Goal: Task Accomplishment & Management: Manage account settings

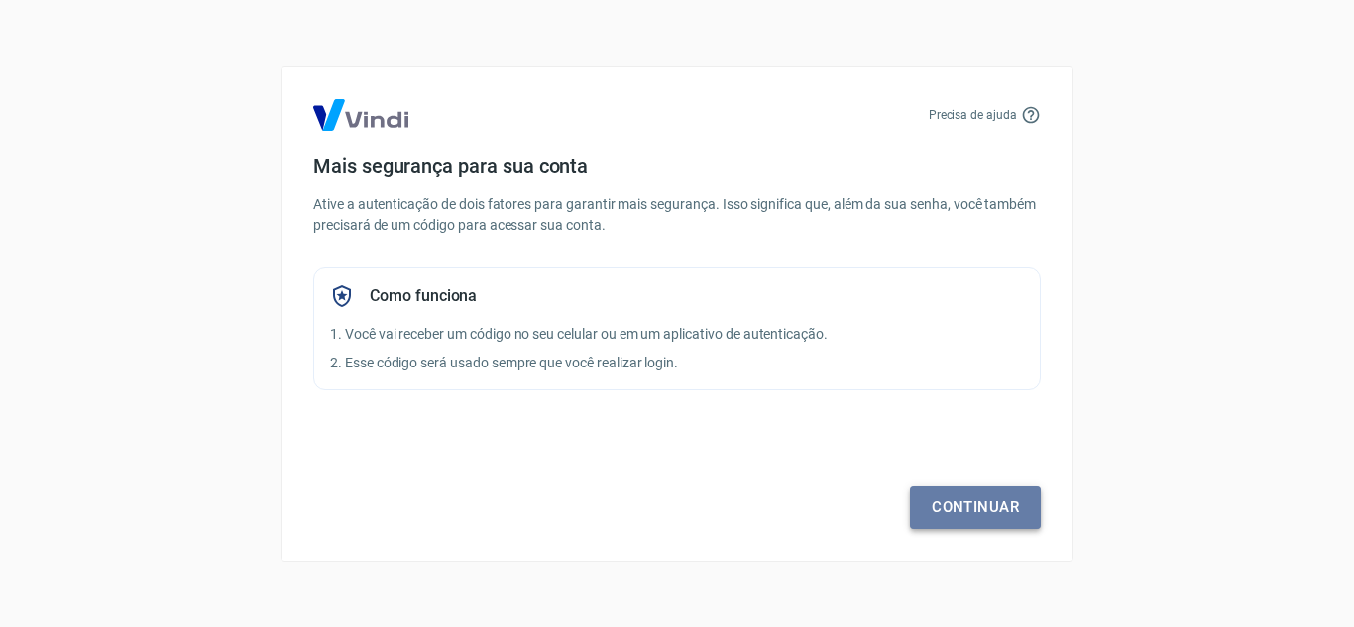
click at [976, 509] on link "Continuar" at bounding box center [975, 508] width 131 height 42
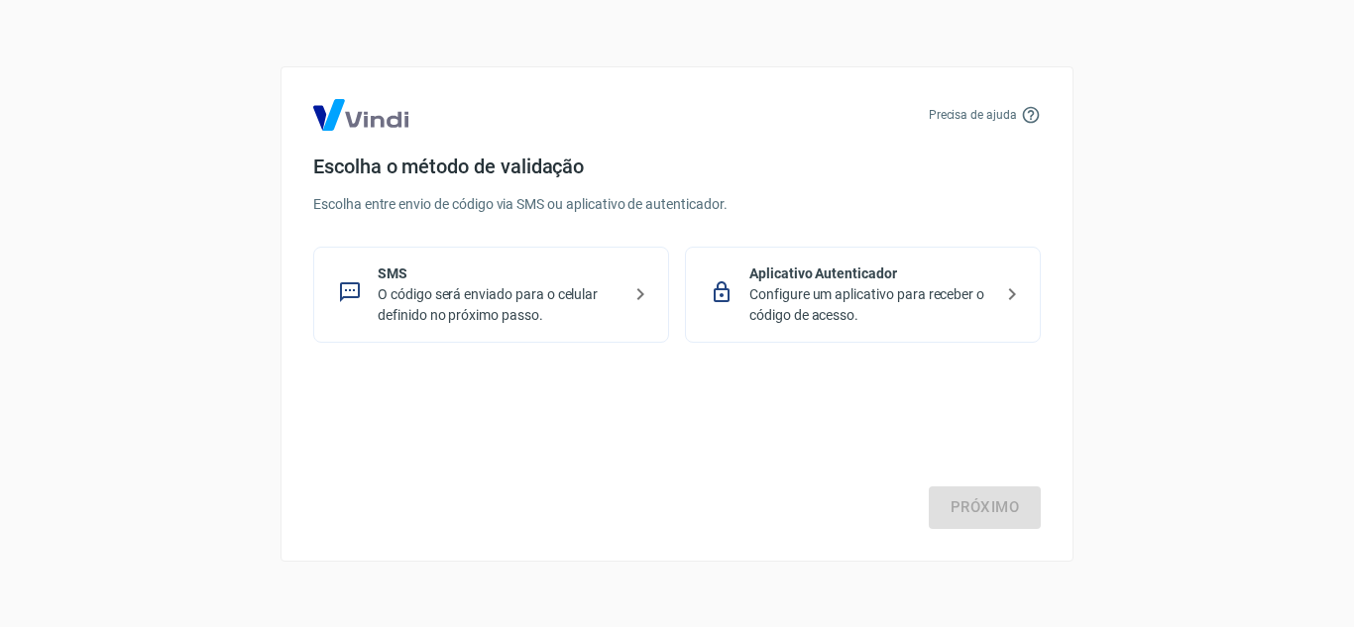
click at [634, 294] on icon at bounding box center [640, 294] width 24 height 24
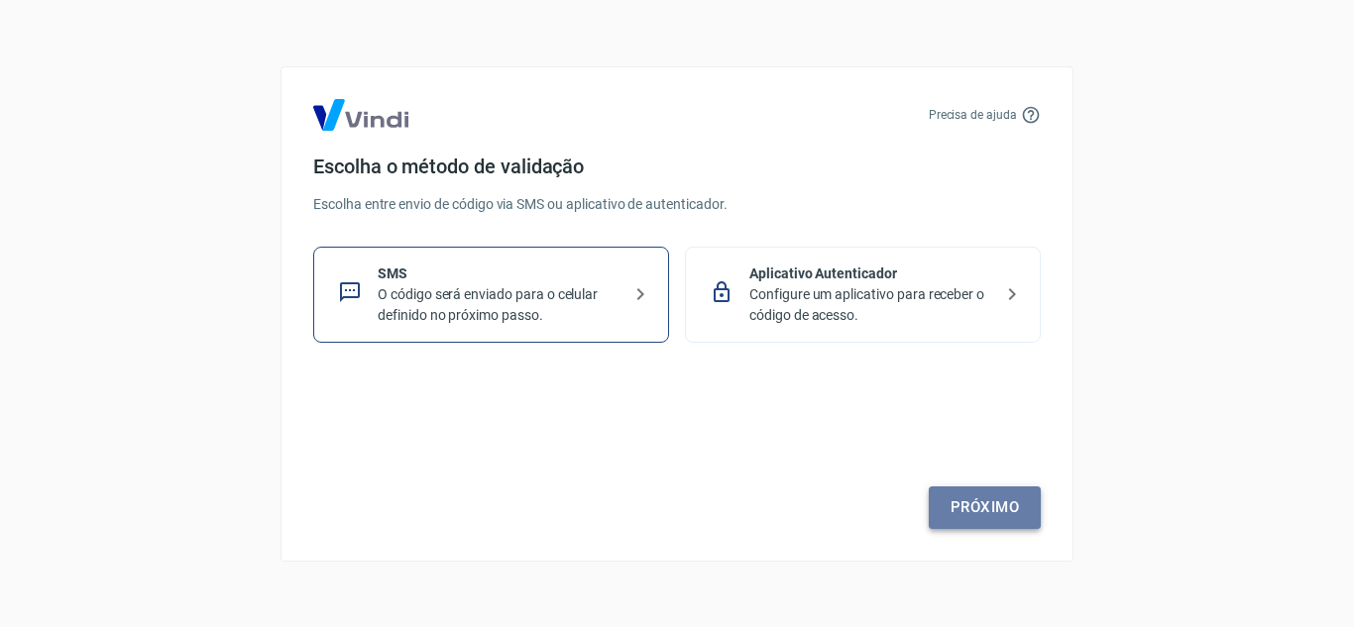
click at [964, 501] on link "Próximo" at bounding box center [985, 508] width 112 height 42
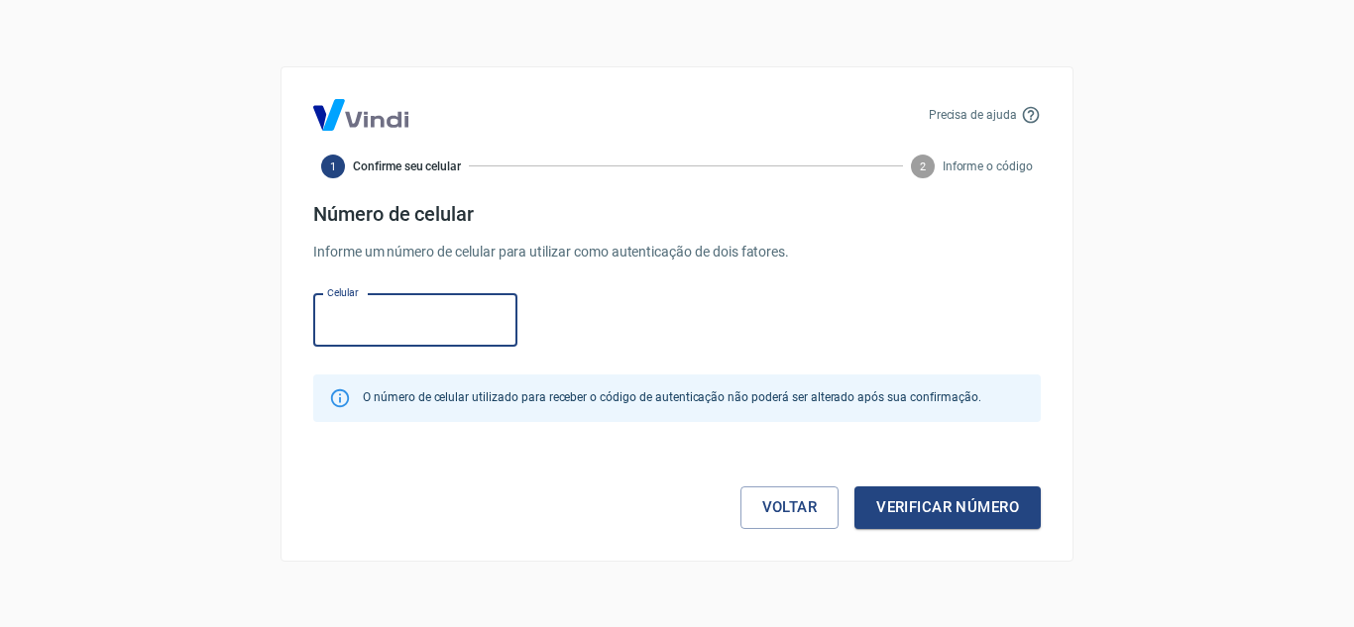
click at [395, 315] on input "Celular" at bounding box center [415, 320] width 204 height 53
drag, startPoint x: 395, startPoint y: 315, endPoint x: 974, endPoint y: 503, distance: 608.7
click at [974, 503] on form "Número de celular Informe um número de celular para utilizar como autenticação …" at bounding box center [676, 365] width 727 height 327
type input "(98) 99131-7450"
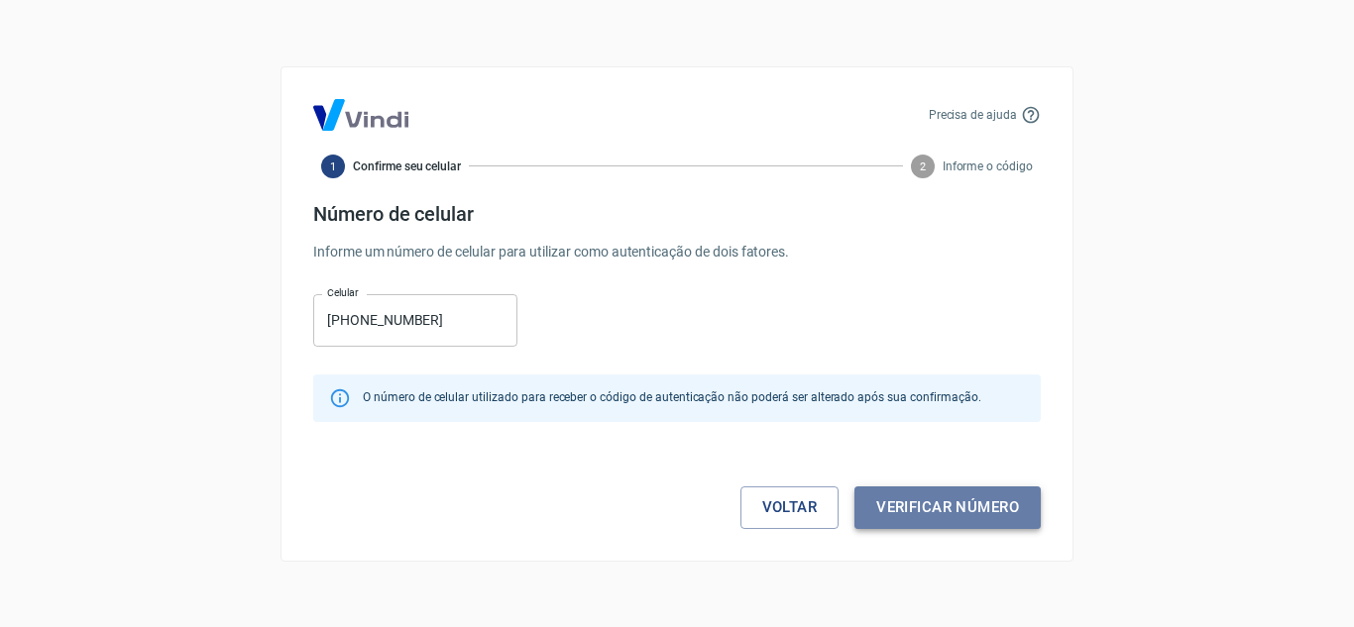
click at [974, 503] on button "Verificar número" at bounding box center [947, 508] width 186 height 42
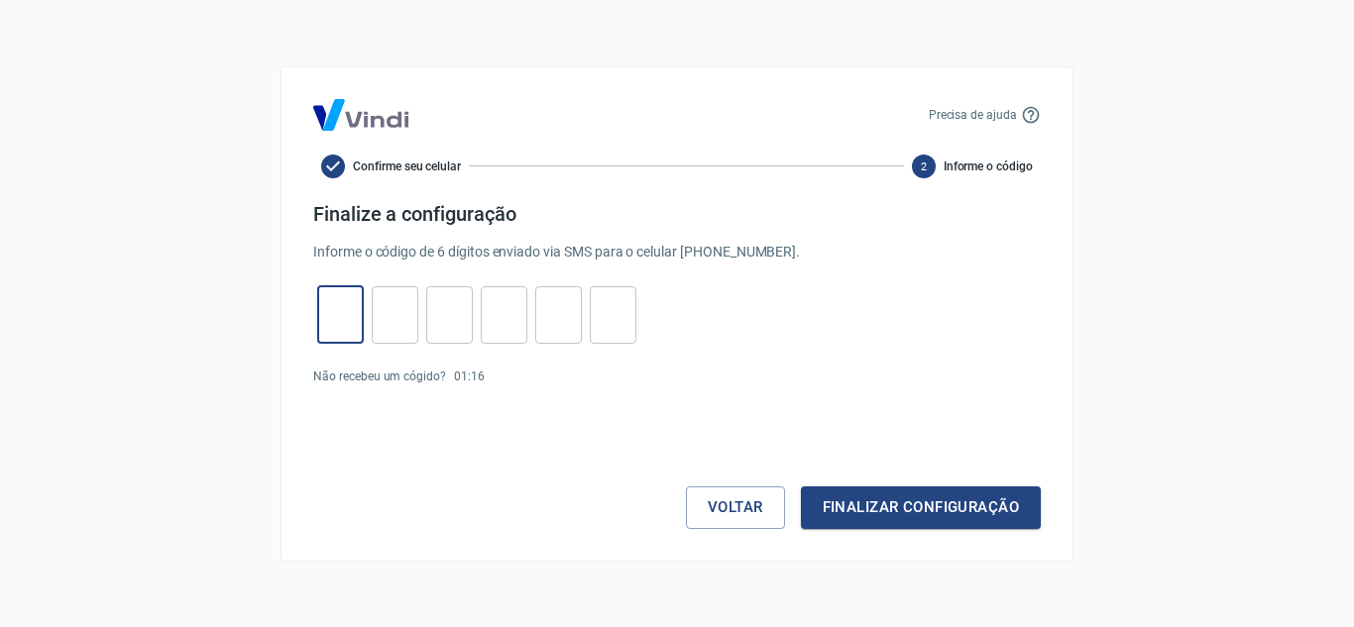
click at [353, 325] on input "tel" at bounding box center [340, 314] width 47 height 43
type input "1"
type input "0"
type input "3"
type input "4"
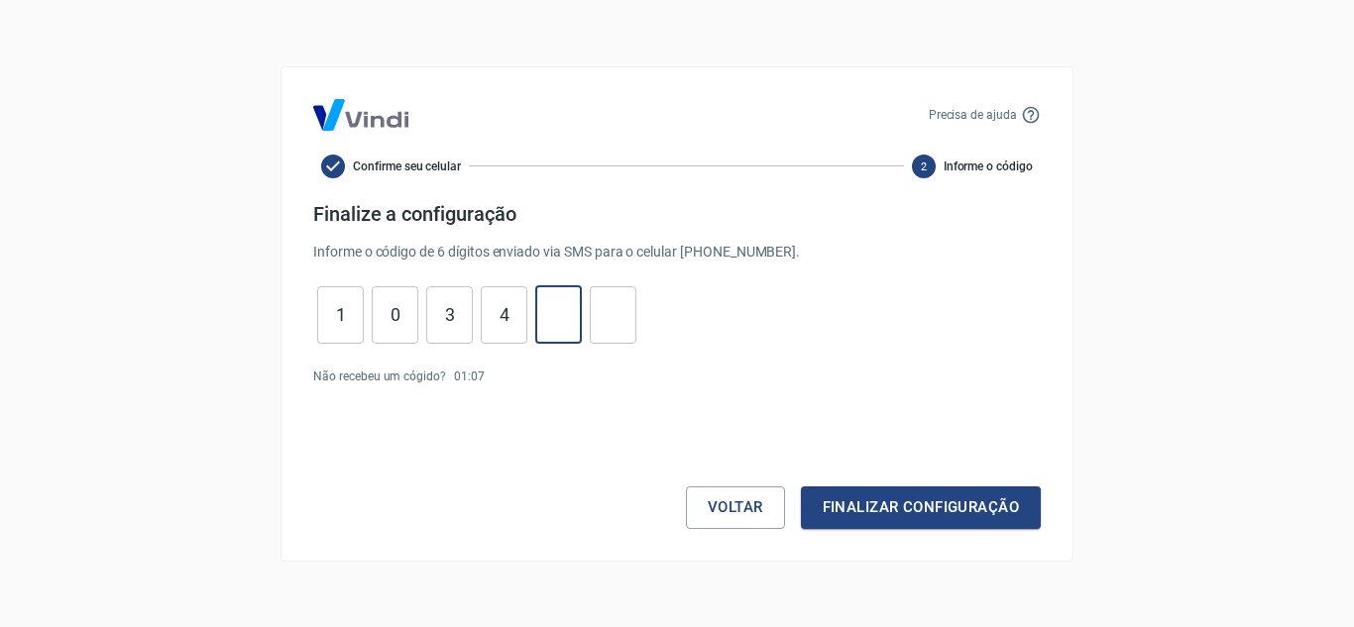
type input "3"
type input "6"
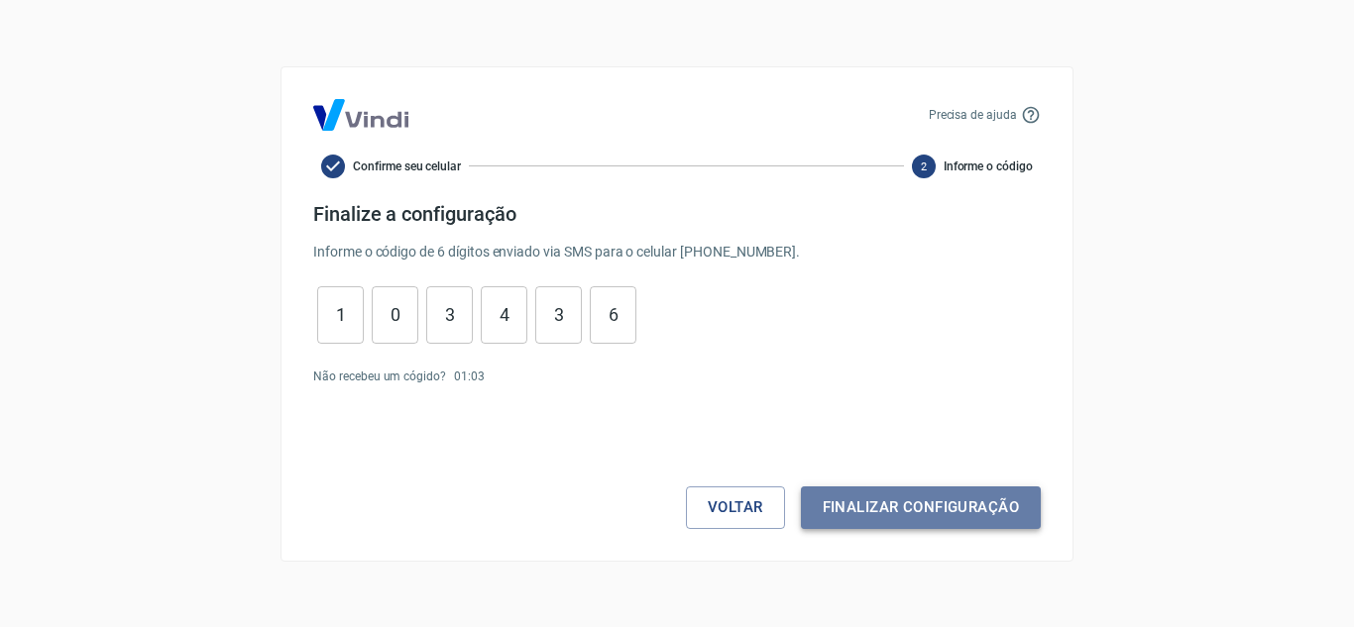
click at [868, 515] on button "Finalizar configuração" at bounding box center [921, 508] width 240 height 42
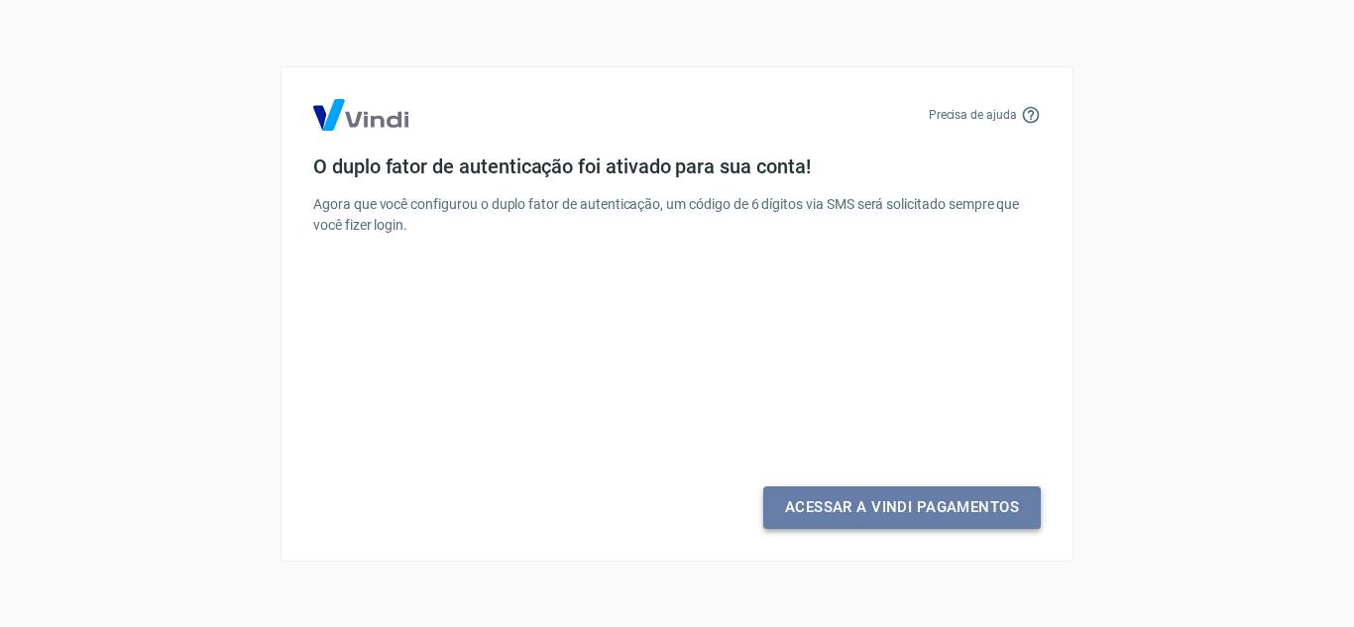
click at [868, 515] on link "Acessar a Vindi Pagamentos" at bounding box center [902, 508] width 278 height 42
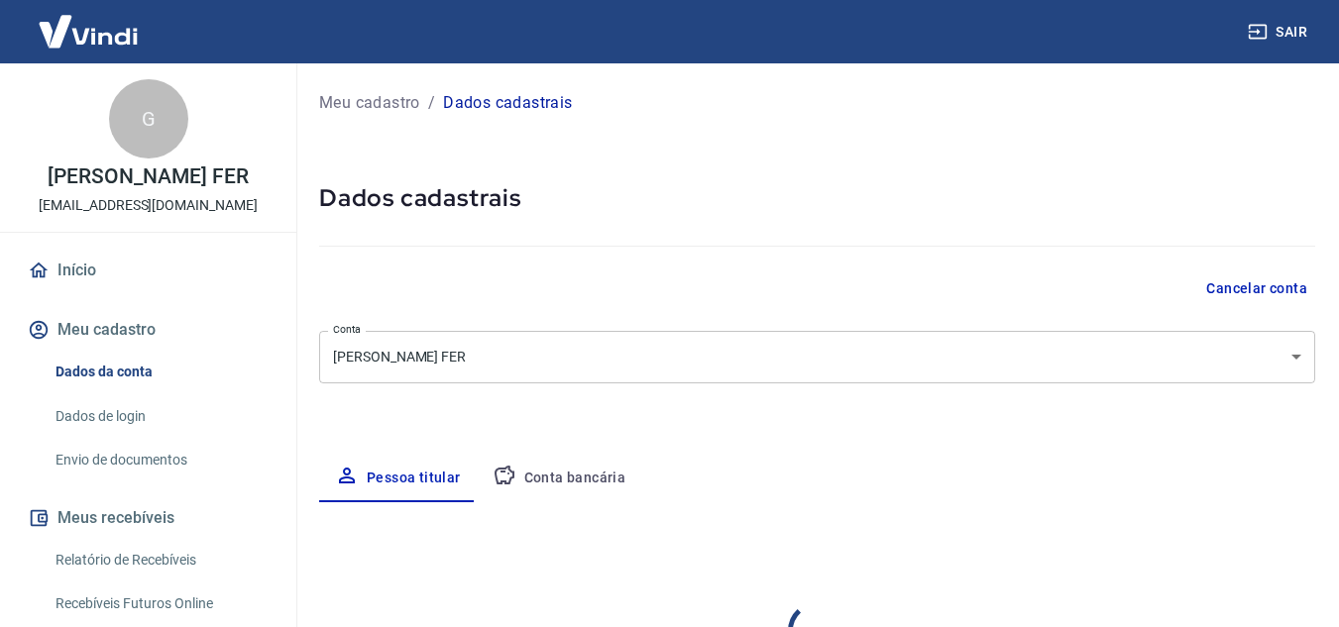
select select "MA"
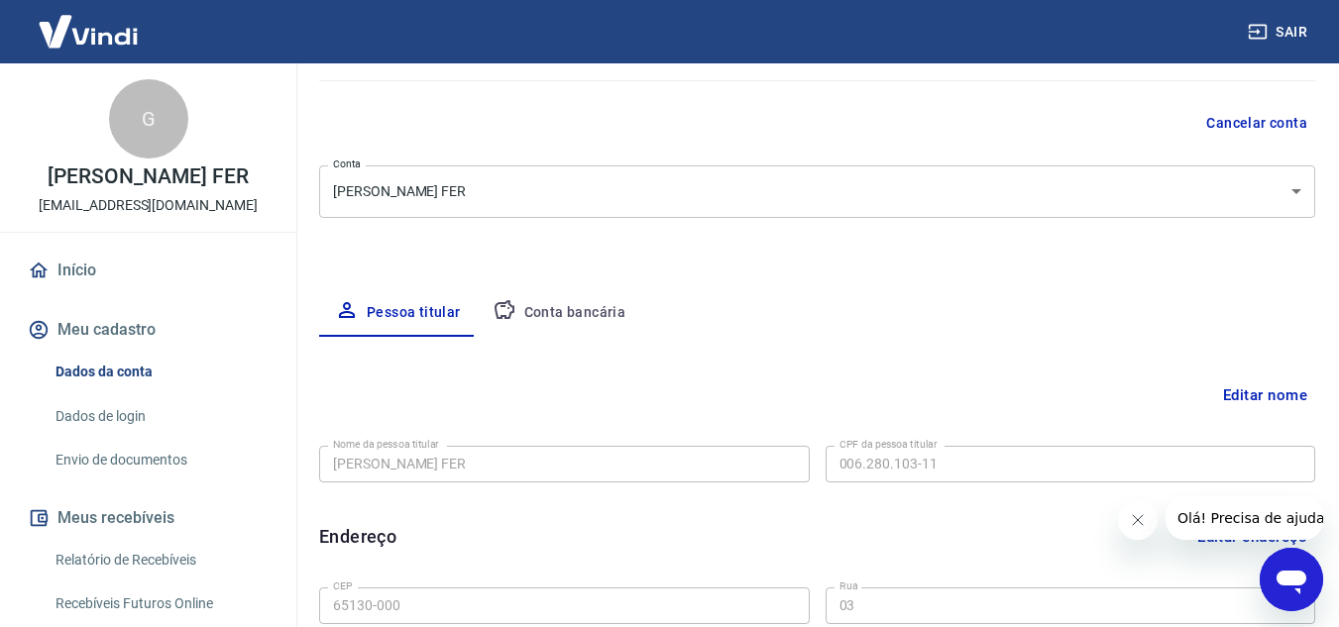
scroll to position [139, 0]
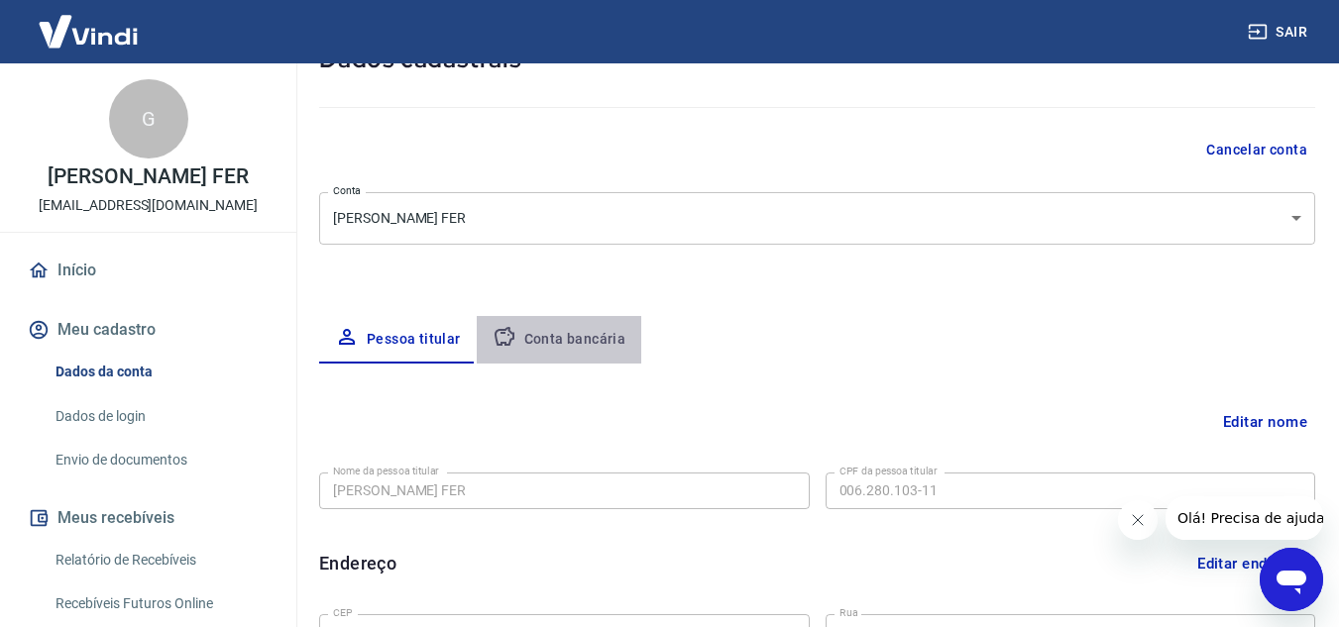
click at [558, 341] on button "Conta bancária" at bounding box center [560, 340] width 166 height 48
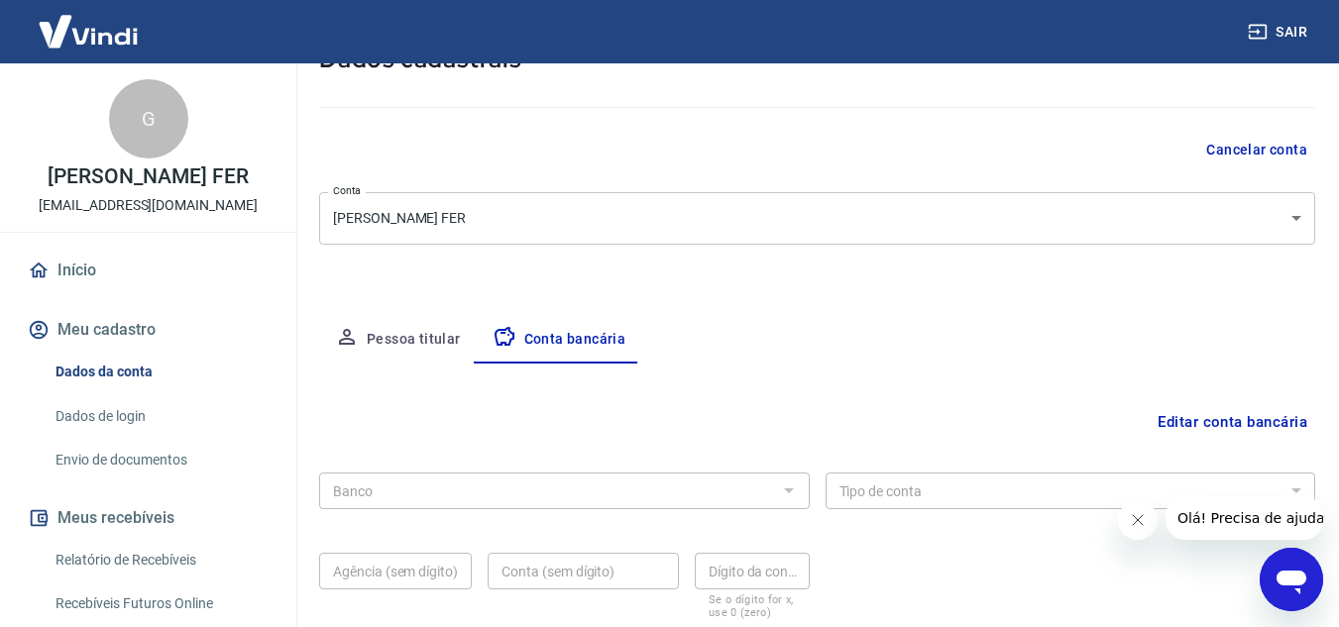
click at [790, 492] on div at bounding box center [788, 491] width 26 height 28
click at [1243, 421] on button "Editar conta bancária" at bounding box center [1233, 422] width 166 height 38
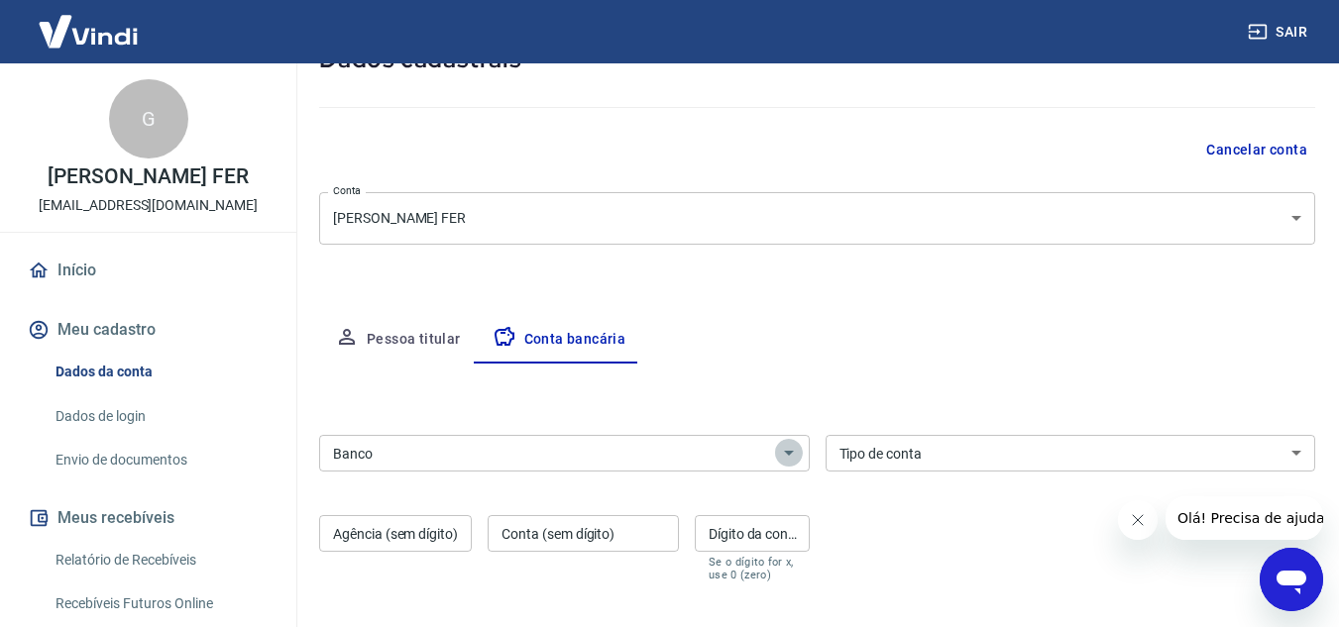
click at [791, 454] on icon "Abrir" at bounding box center [789, 453] width 24 height 24
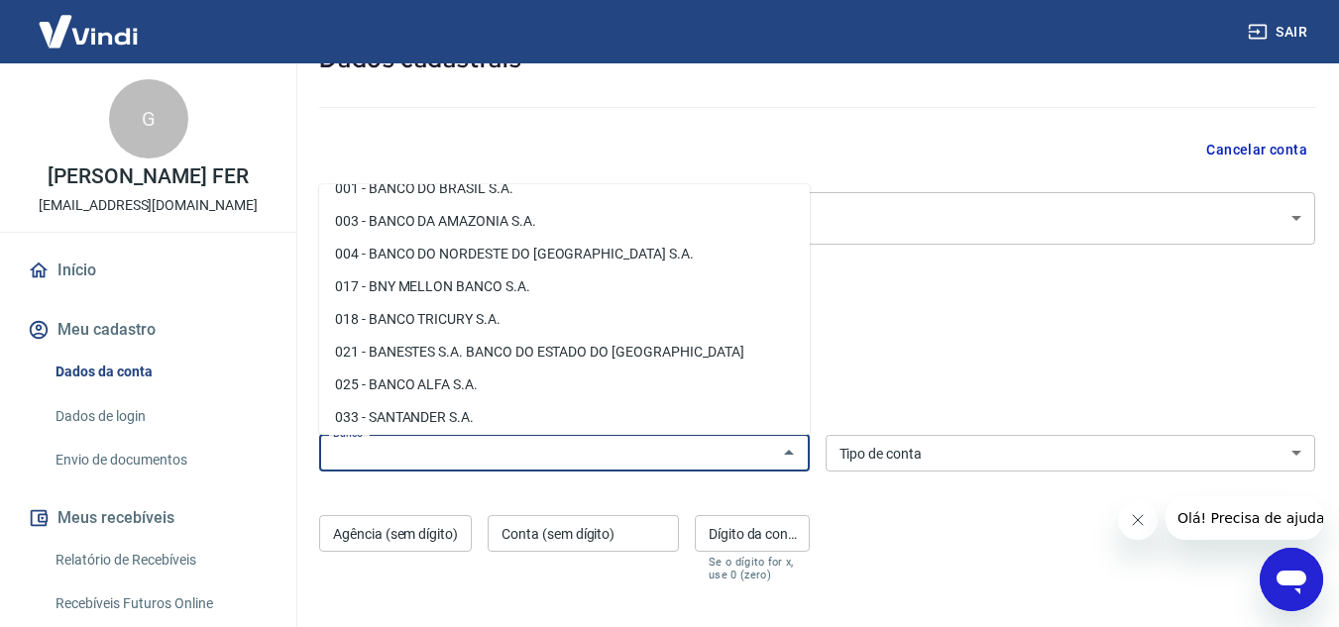
scroll to position [0, 0]
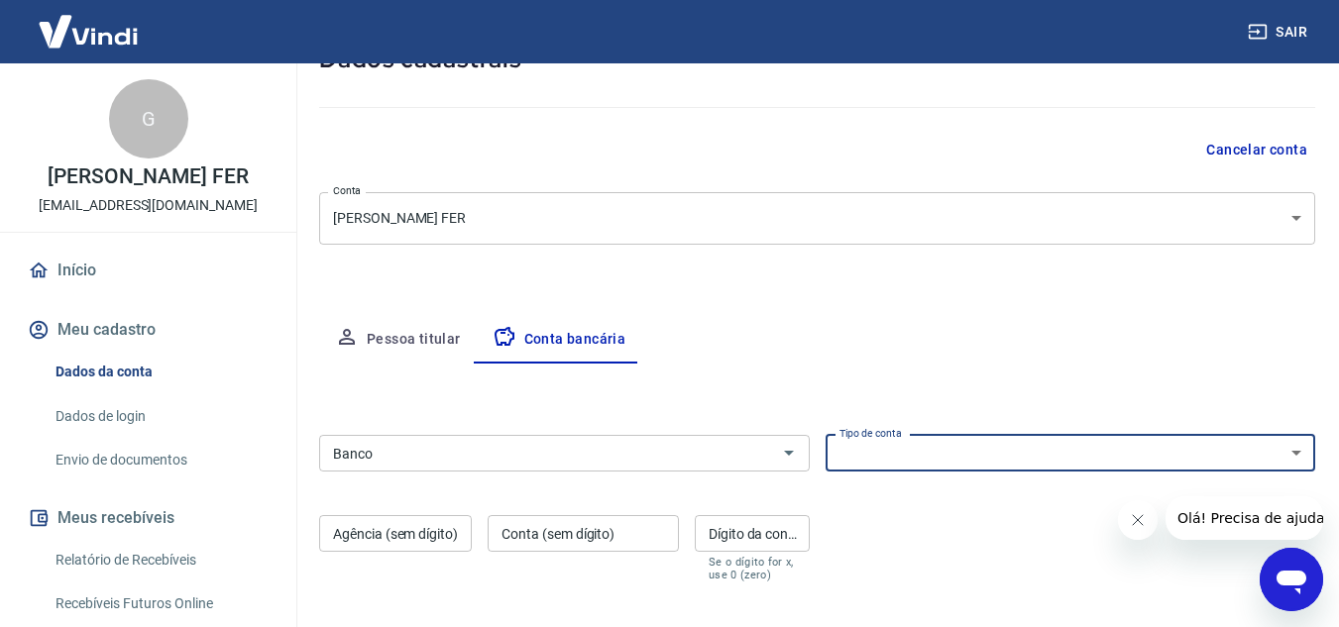
click at [1296, 455] on select "Conta Corrente Conta Poupança" at bounding box center [1071, 453] width 491 height 37
click at [1267, 392] on div "Editar conta bancária Banco Banco Tipo de conta Conta Corrente Conta Poupança T…" at bounding box center [817, 533] width 996 height 339
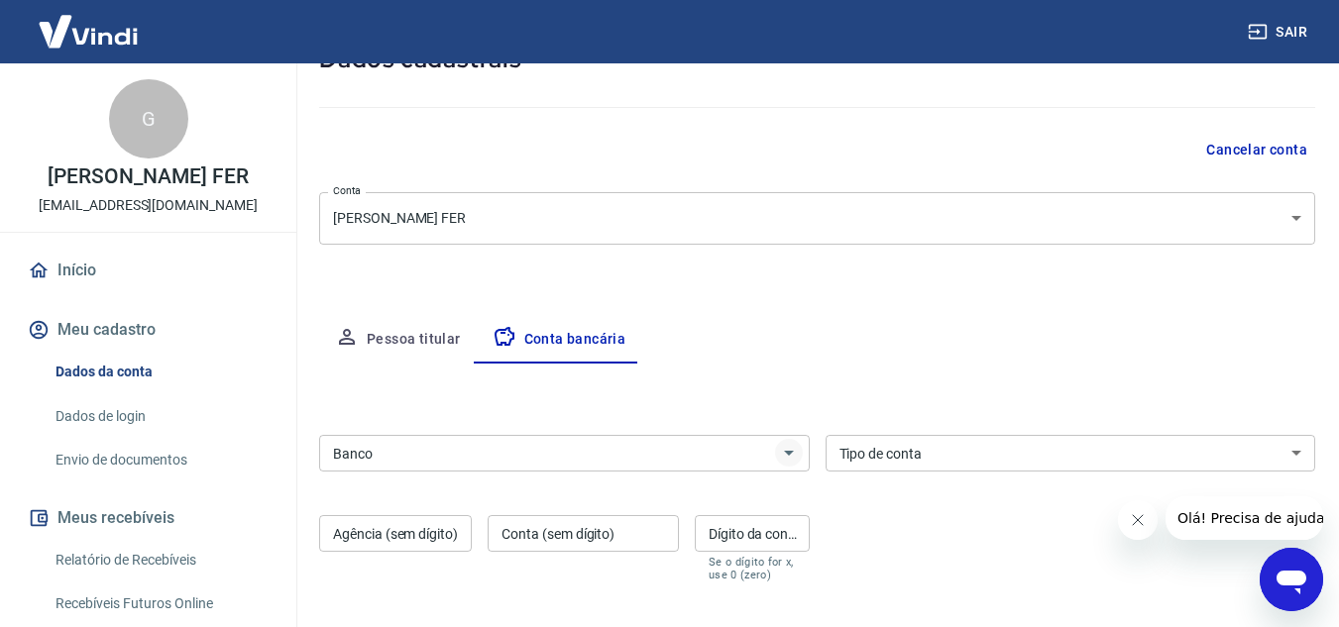
click at [787, 455] on icon "Abrir" at bounding box center [789, 453] width 24 height 24
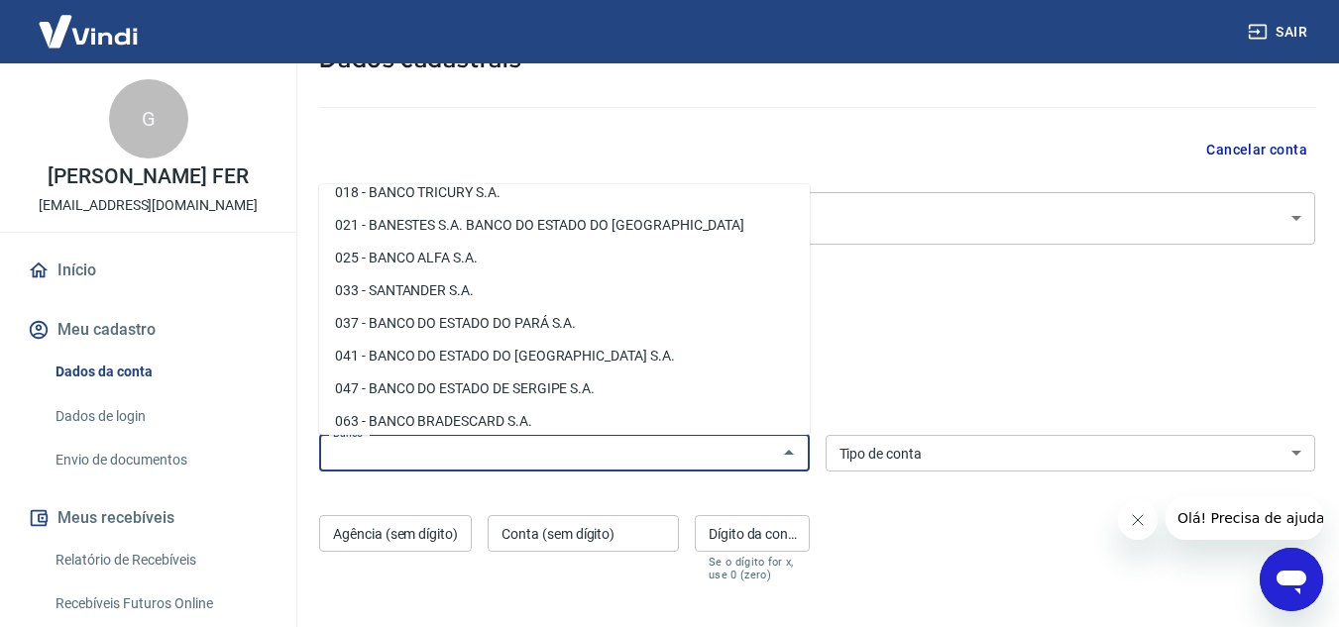
scroll to position [198, 0]
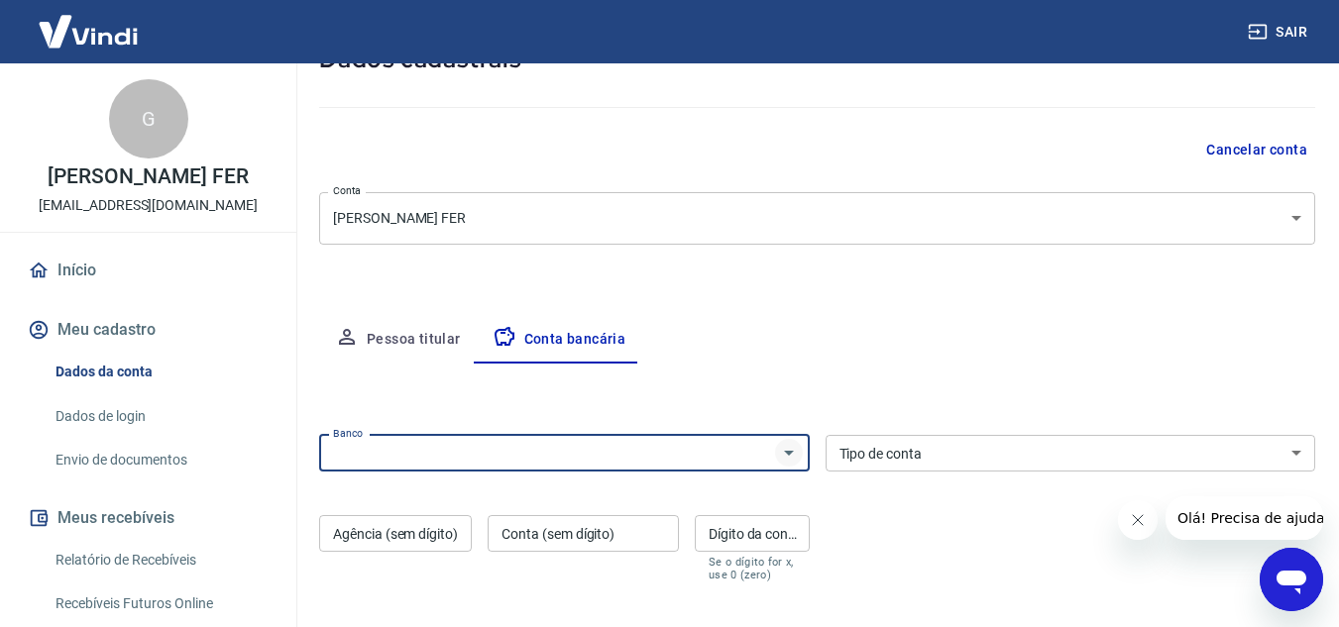
click at [789, 456] on icon "Abrir" at bounding box center [789, 453] width 24 height 24
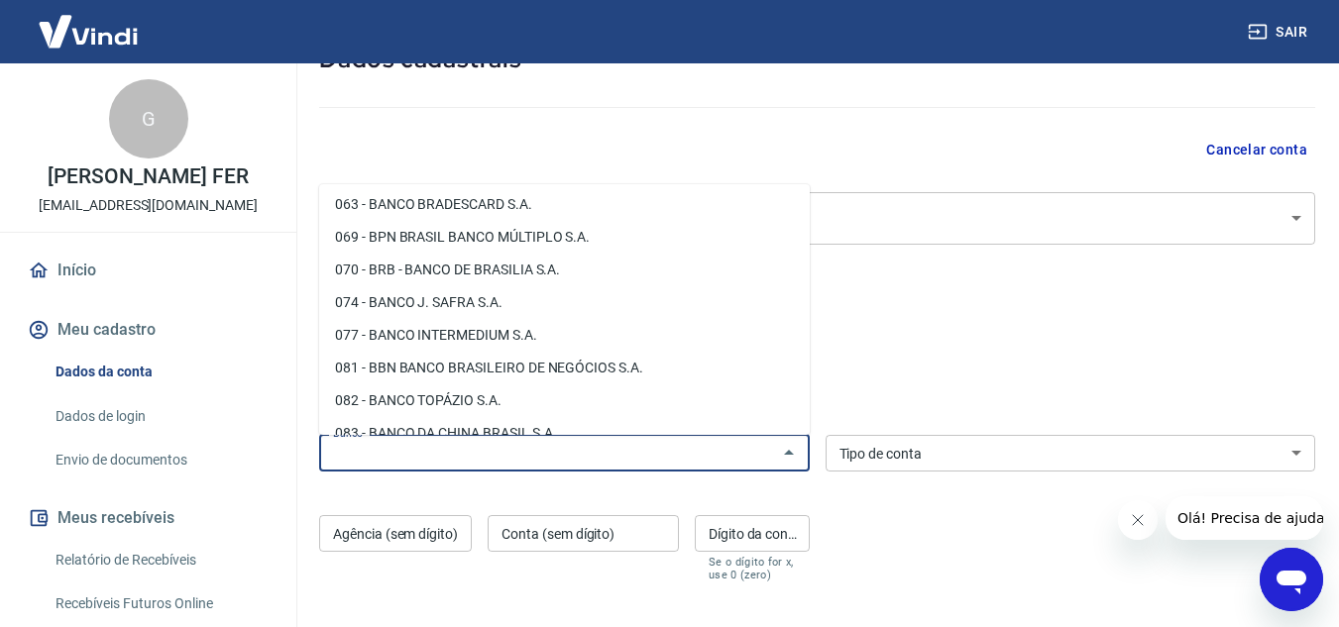
scroll to position [436, 0]
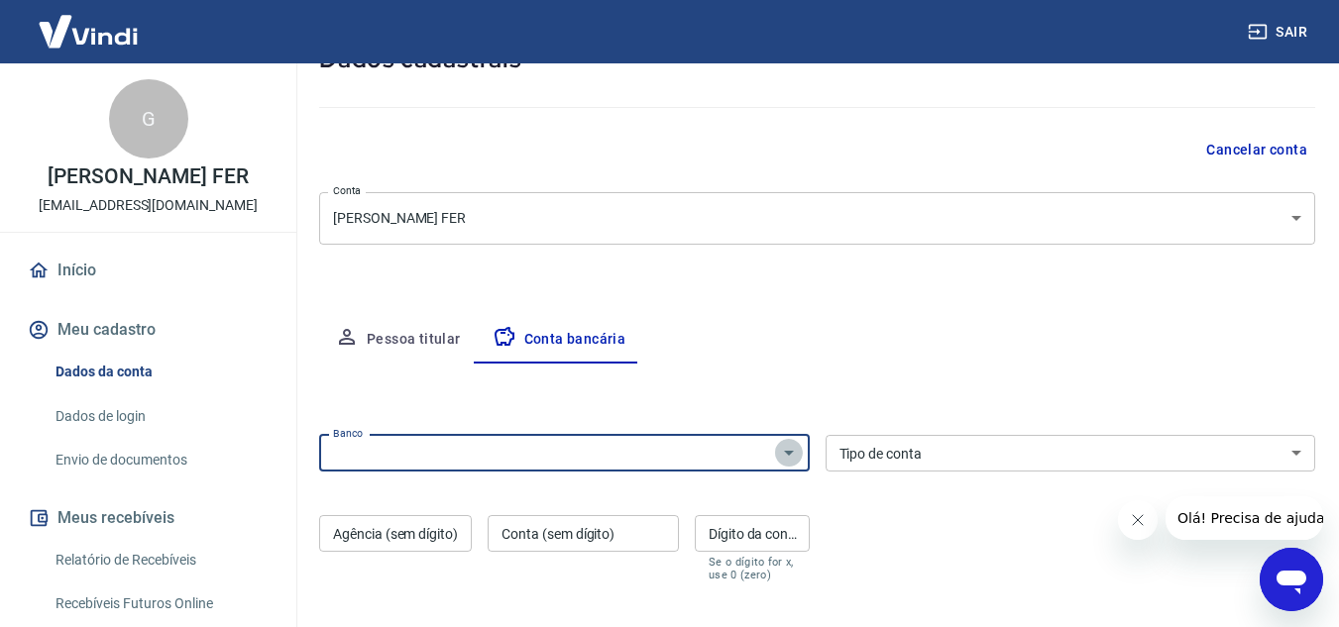
click at [789, 455] on icon "Abrir" at bounding box center [789, 453] width 10 height 5
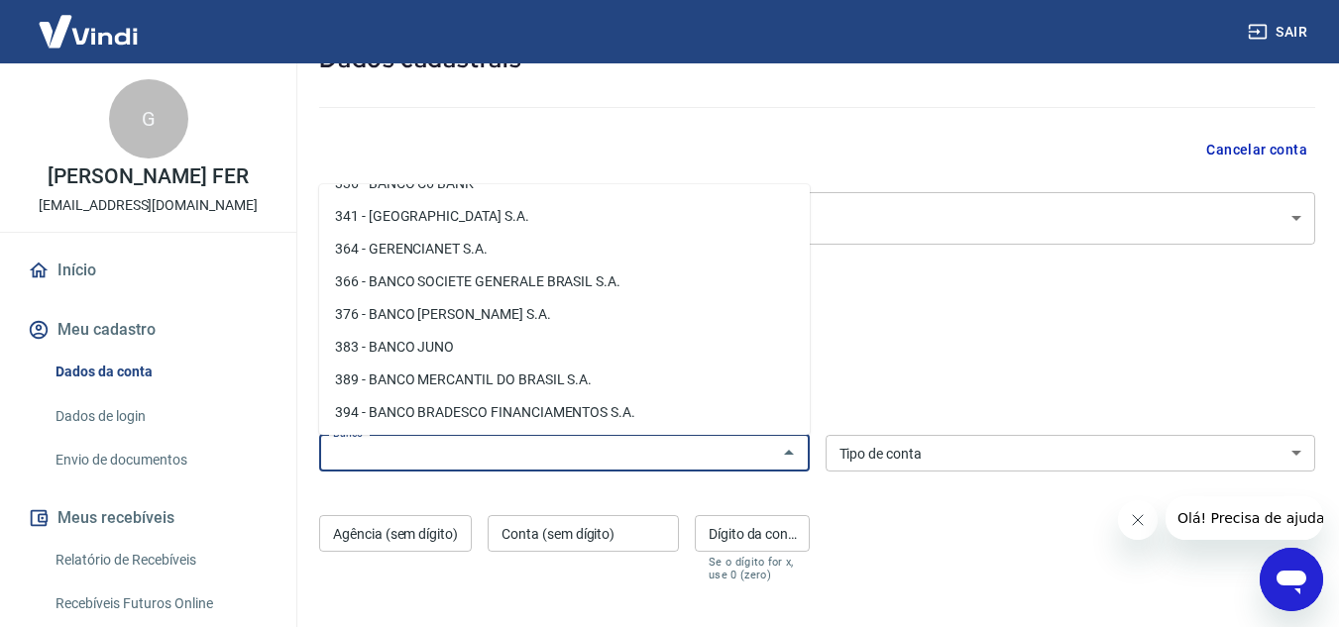
scroll to position [1982, 0]
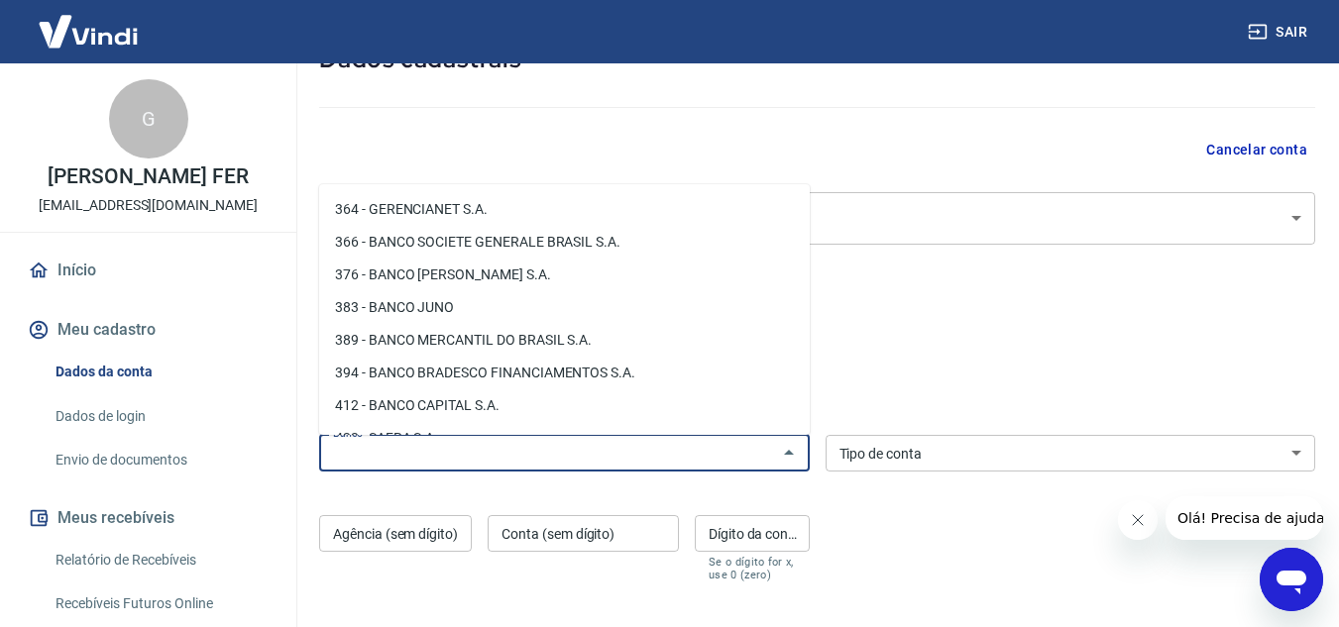
drag, startPoint x: 798, startPoint y: 426, endPoint x: 753, endPoint y: 409, distance: 47.7
click at [753, 409] on li "412 - BANCO CAPITAL S.A." at bounding box center [564, 406] width 491 height 33
type input "412 - BANCO CAPITAL S.A."
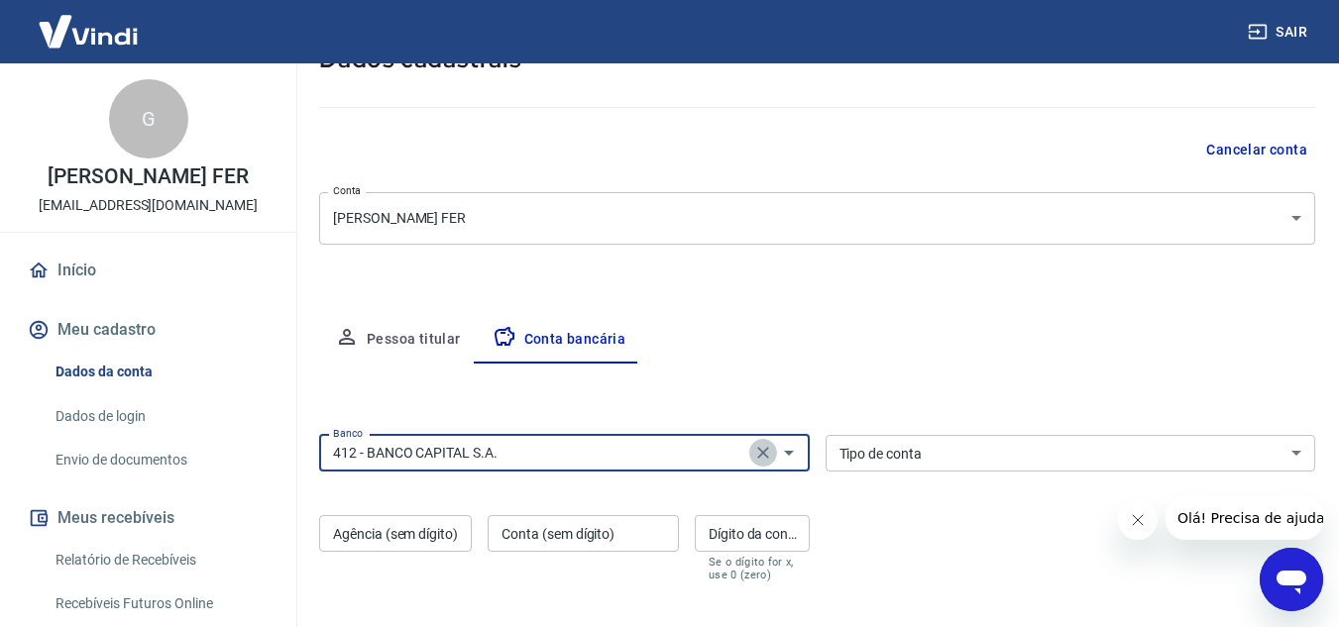
click at [767, 453] on icon "Clear" at bounding box center [763, 453] width 20 height 20
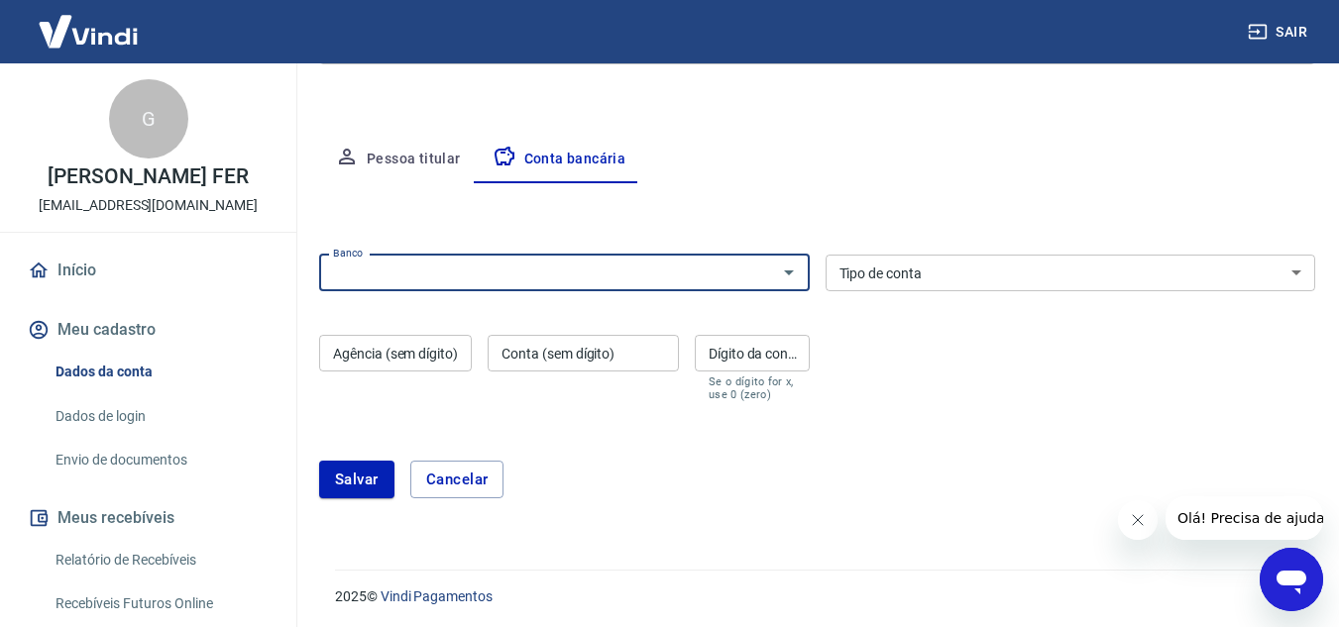
scroll to position [323, 0]
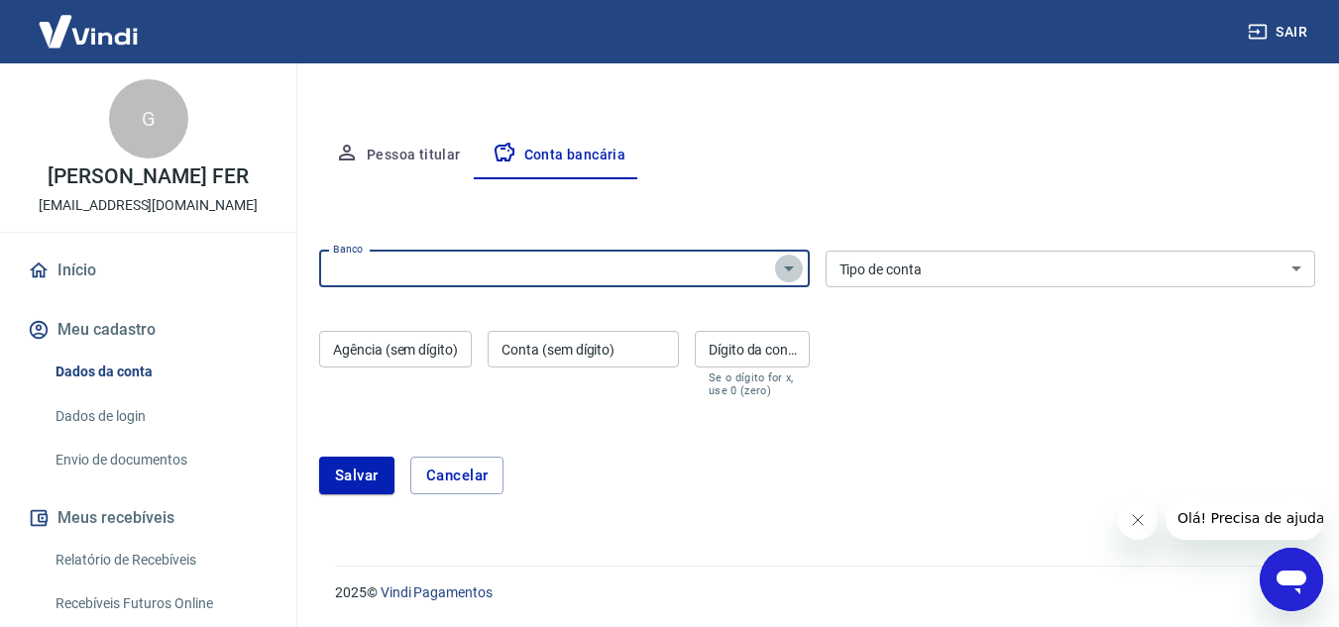
click at [794, 271] on icon "Abrir" at bounding box center [789, 269] width 24 height 24
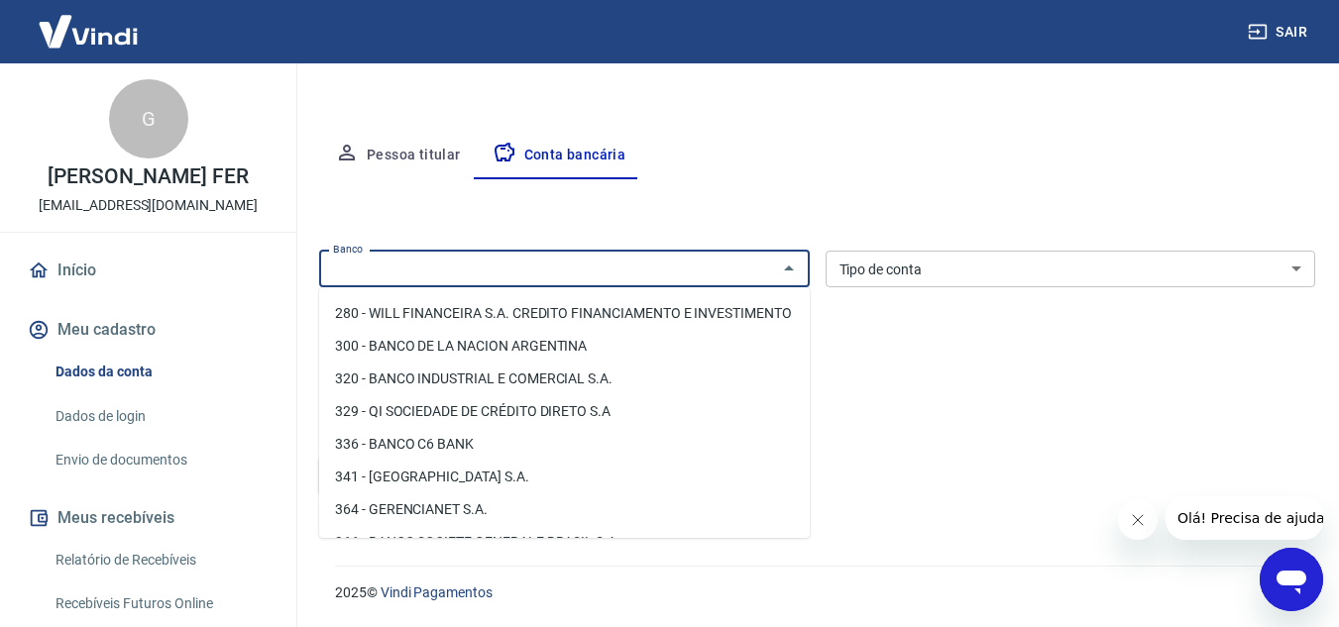
scroll to position [1824, 0]
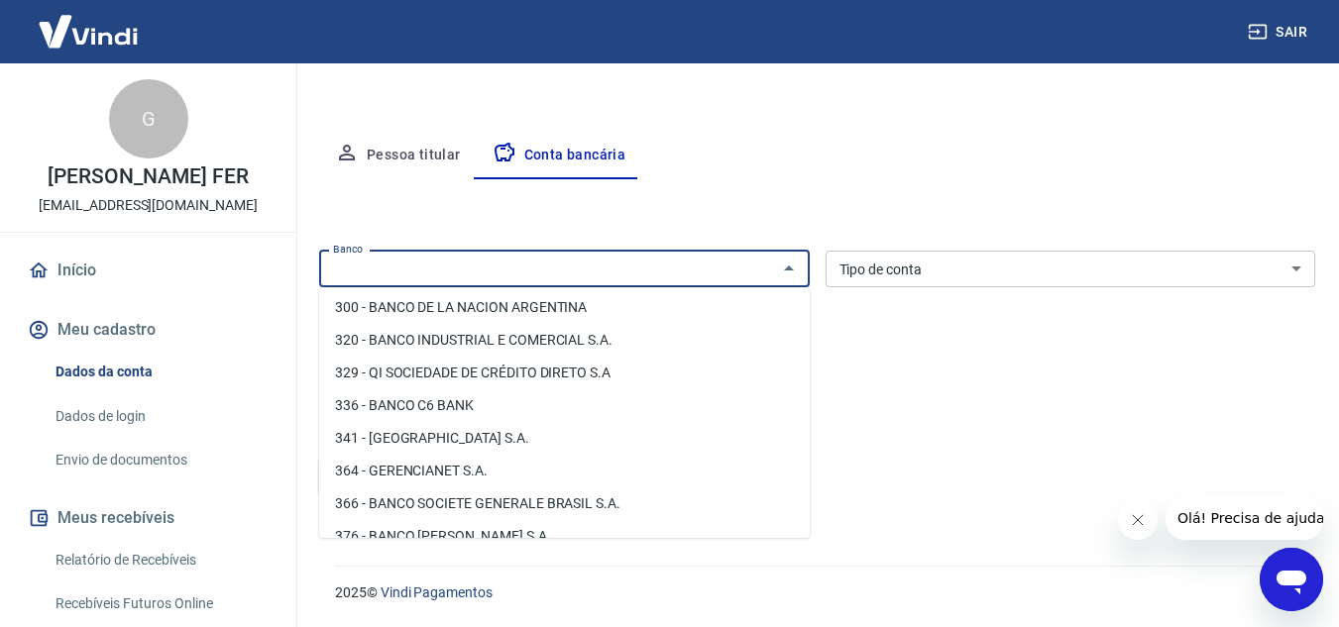
click at [452, 455] on li "341 - ITAÚ UNIBANCO S.A." at bounding box center [564, 438] width 491 height 33
type input "341 - ITAÚ UNIBANCO S.A."
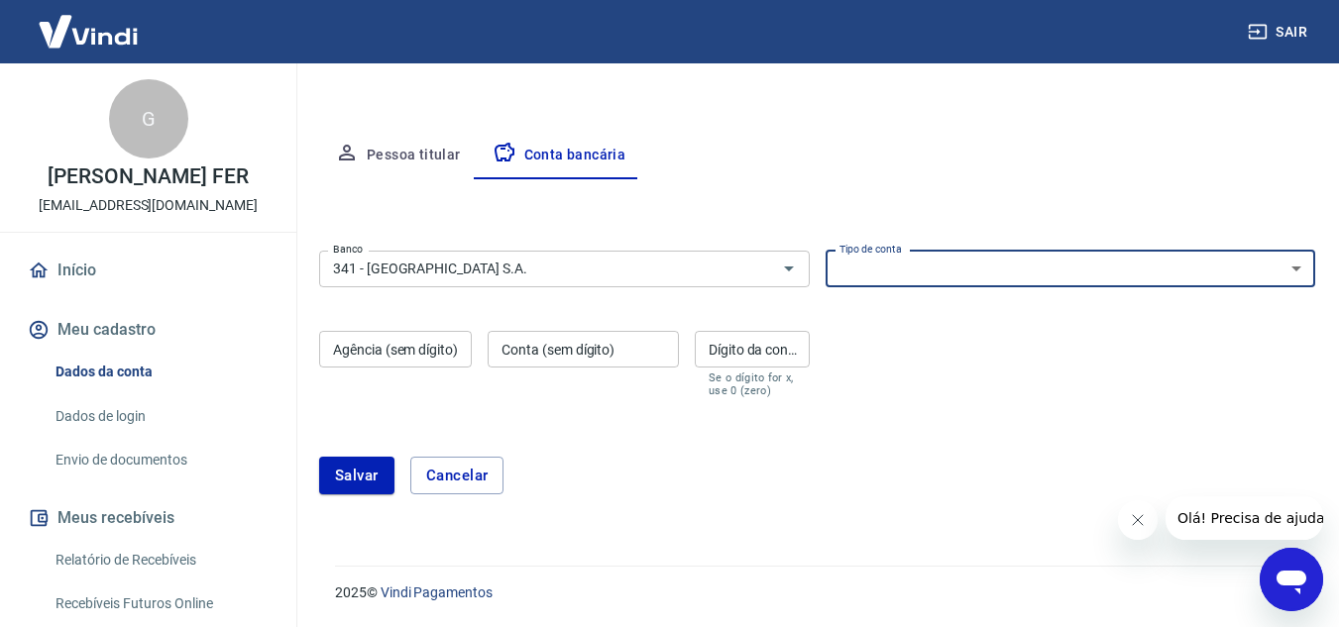
click at [1294, 271] on select "Conta Corrente Conta Poupança" at bounding box center [1071, 269] width 491 height 37
select select "1"
click at [826, 251] on select "Conta Corrente Conta Poupança" at bounding box center [1071, 269] width 491 height 37
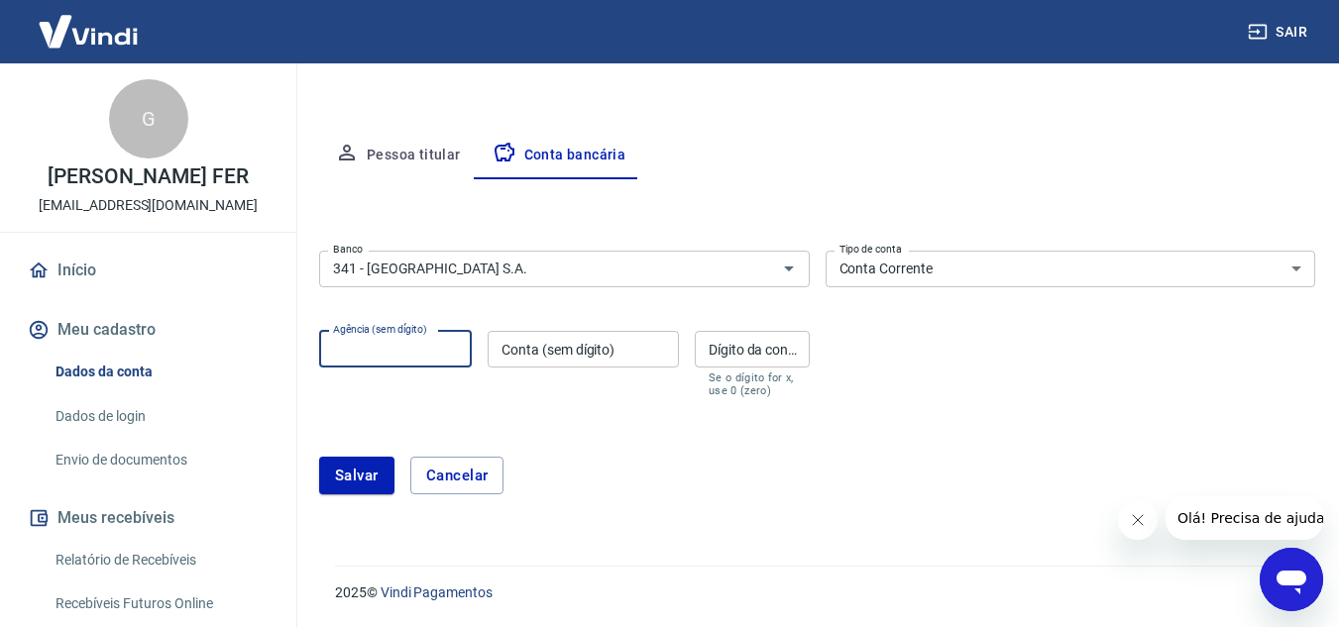
click at [444, 351] on input "Agência (sem dígito)" at bounding box center [395, 349] width 153 height 37
click at [447, 350] on input "Agência (sem dígito)" at bounding box center [395, 349] width 153 height 37
click at [441, 334] on input "Agência (sem dígito)" at bounding box center [395, 349] width 153 height 37
type input "8805"
click at [633, 352] on input "Conta (sem dígito)" at bounding box center [583, 349] width 191 height 37
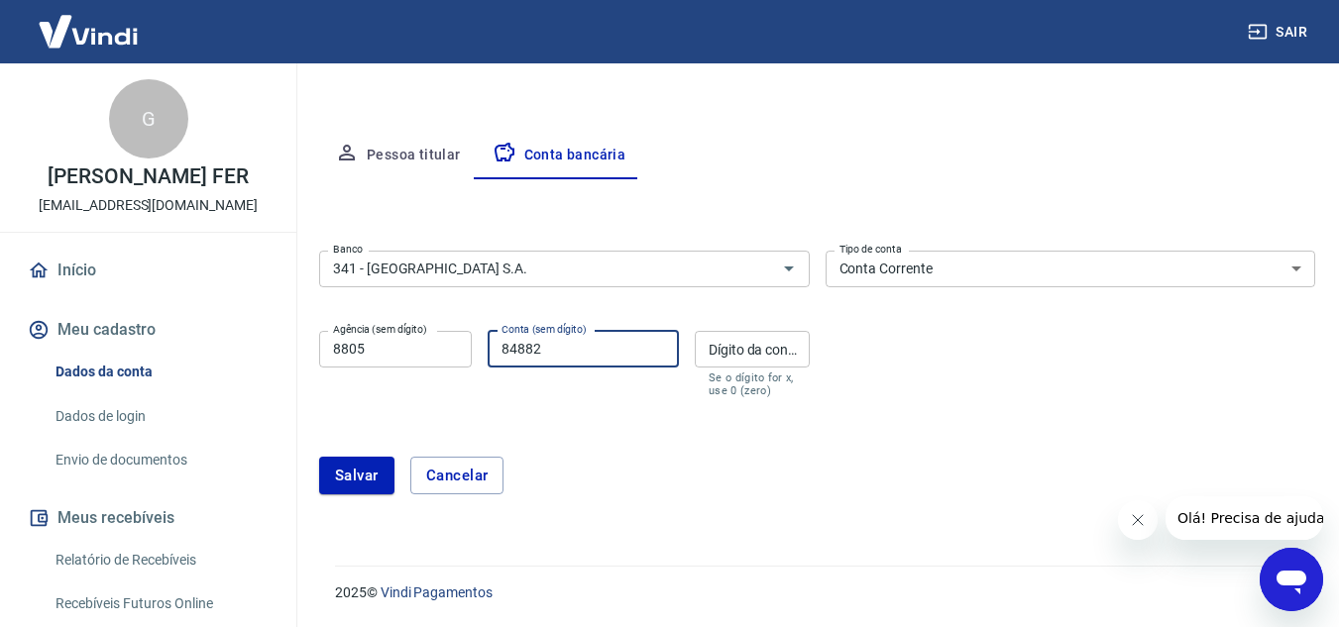
type input "84882"
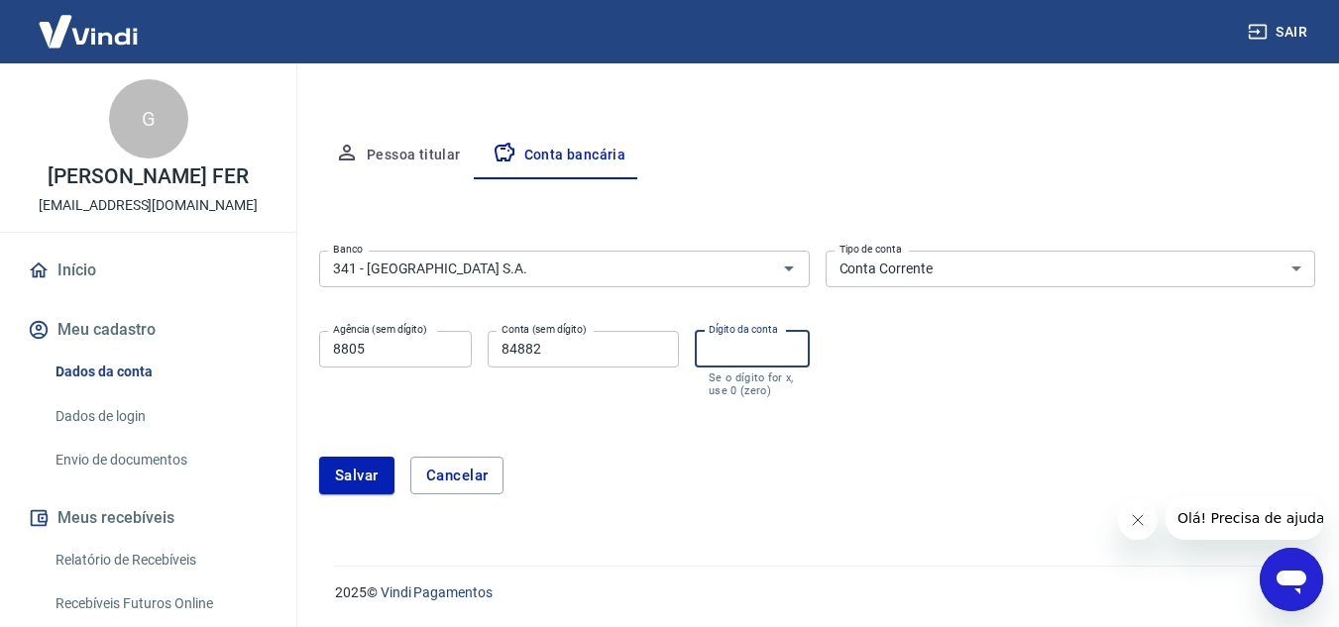
click at [793, 355] on input "Dígito da conta" at bounding box center [752, 349] width 115 height 37
type input "0"
click at [358, 483] on button "Salvar" at bounding box center [356, 476] width 75 height 38
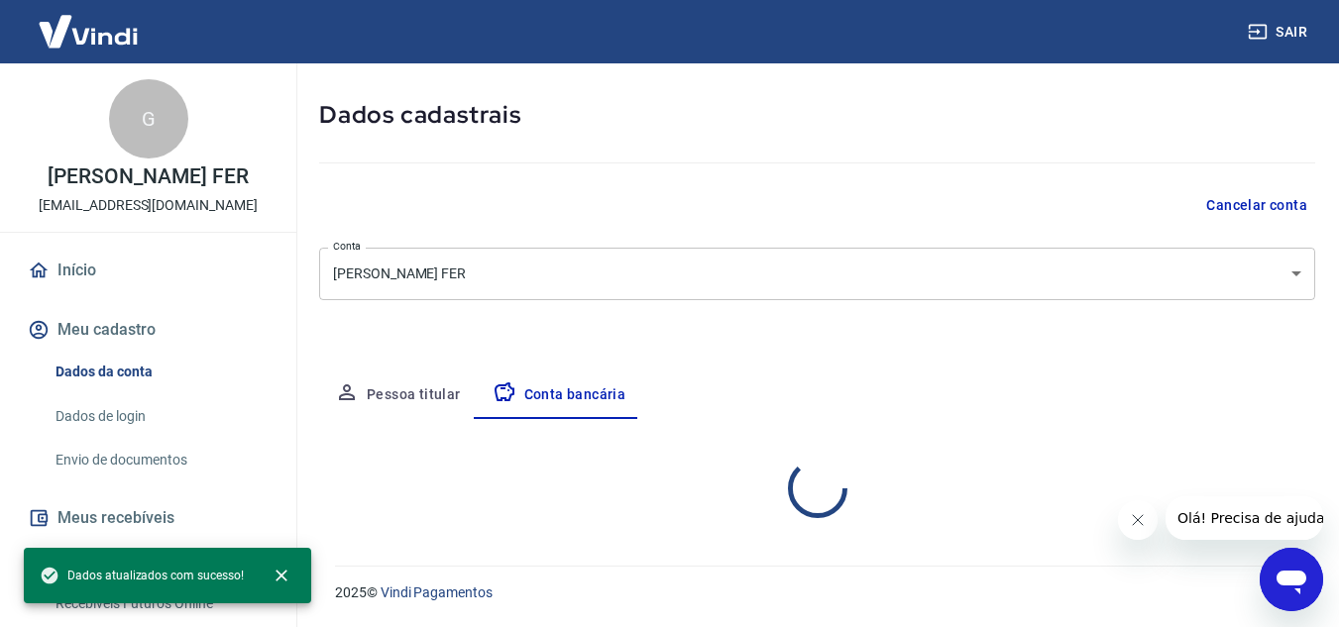
select select "1"
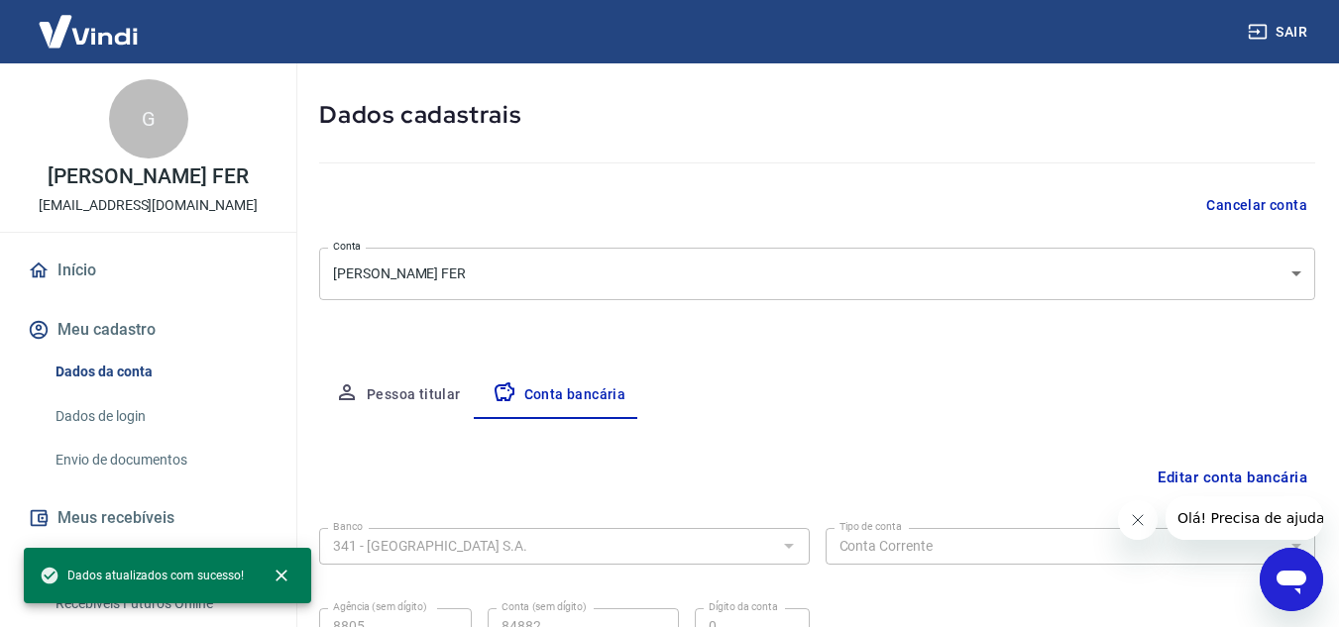
scroll to position [276, 0]
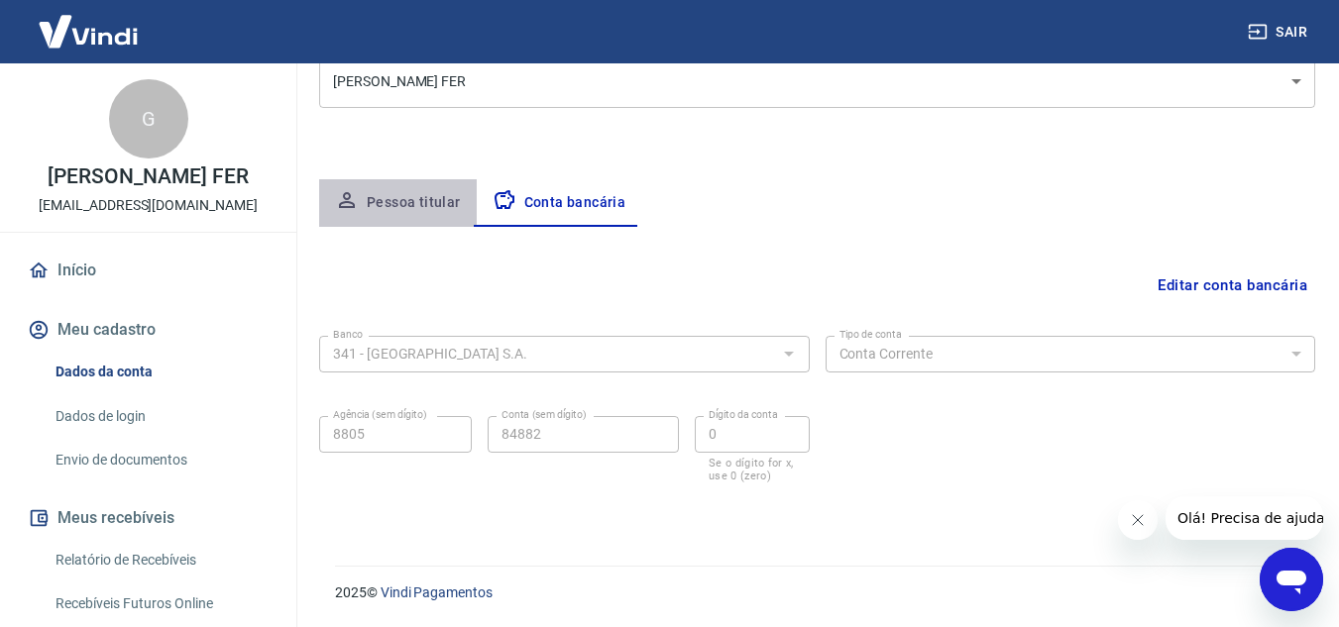
click at [433, 197] on button "Pessoa titular" at bounding box center [398, 203] width 158 height 48
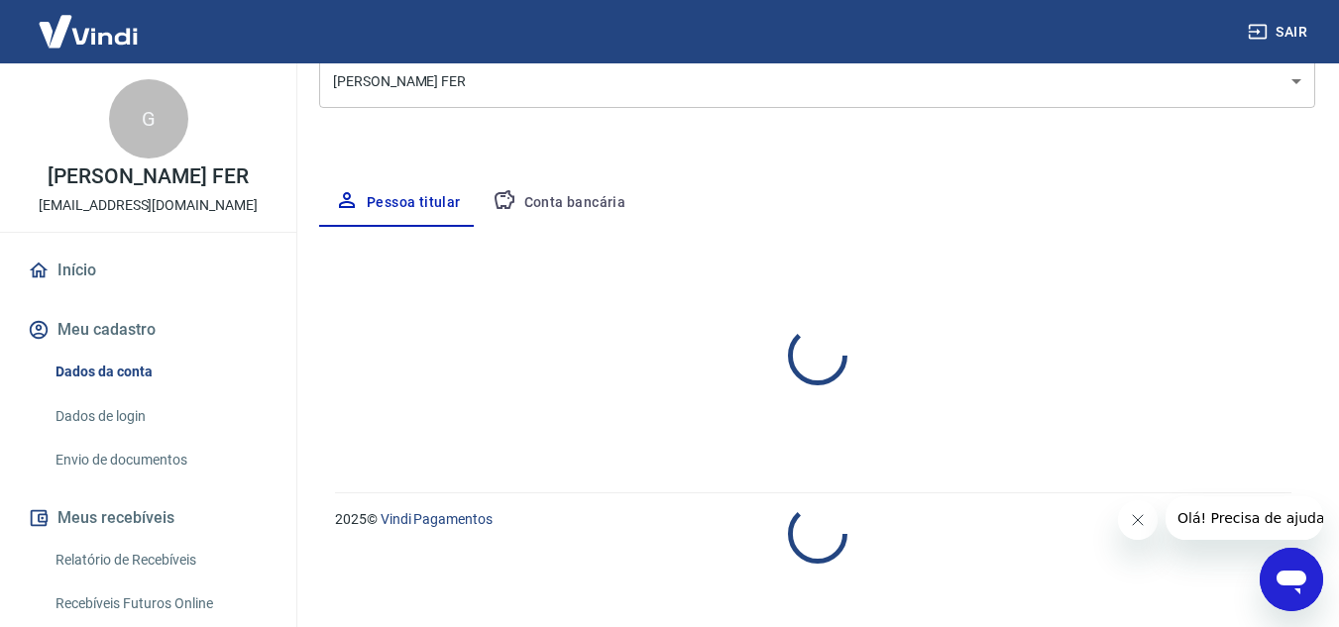
select select "MA"
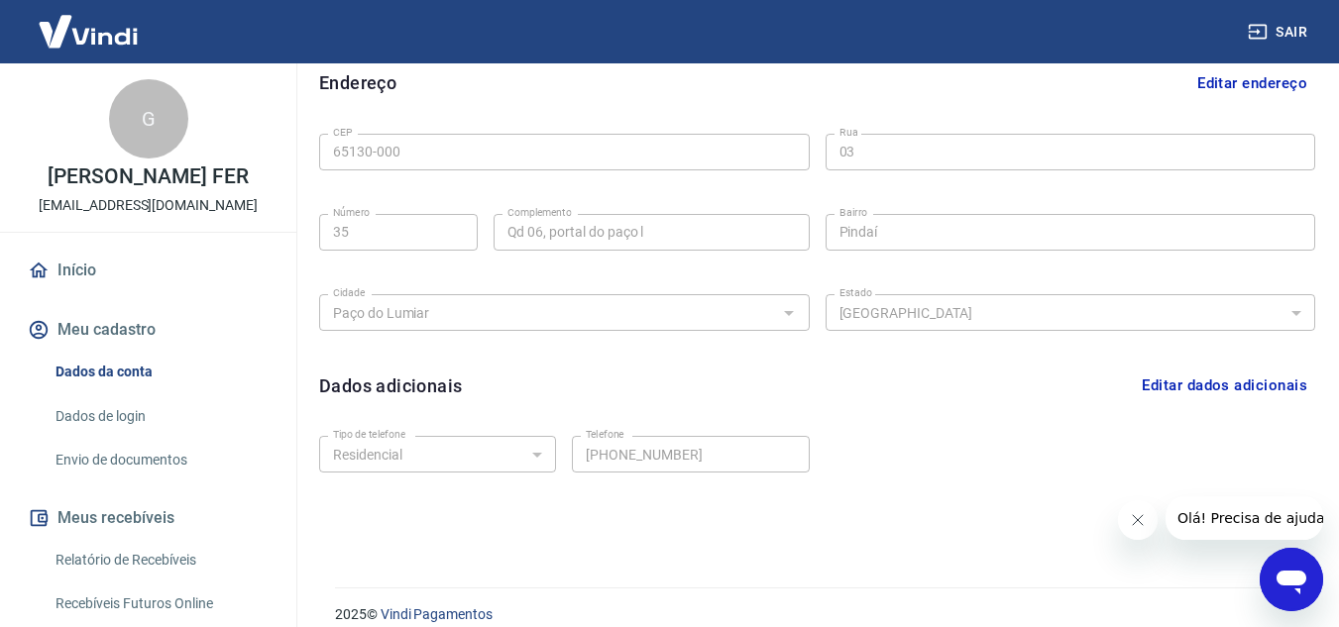
scroll to position [641, 0]
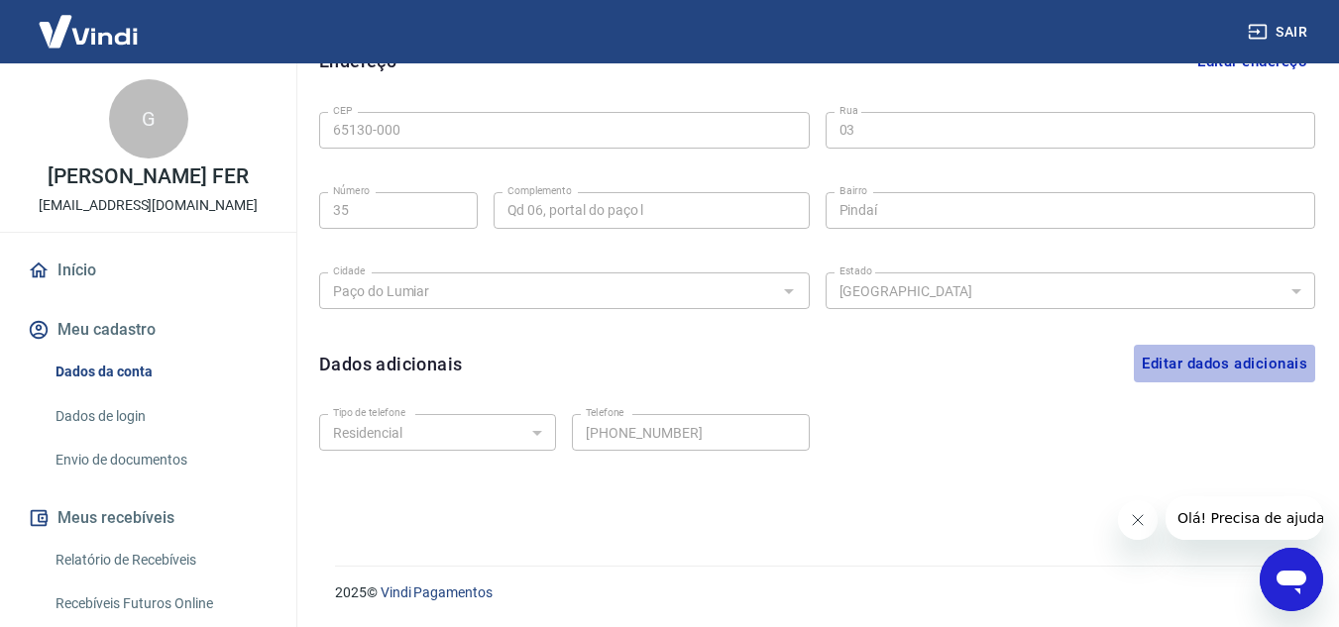
click at [1201, 368] on button "Editar dados adicionais" at bounding box center [1224, 364] width 181 height 38
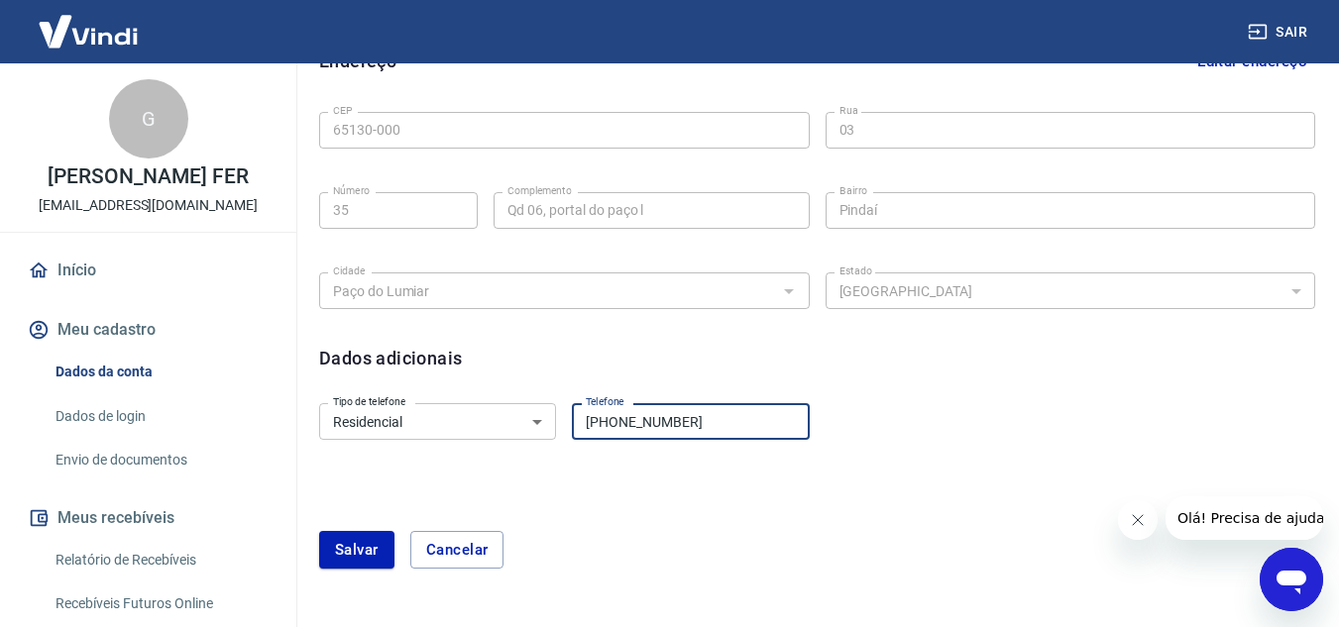
click at [730, 424] on input "(11) 9999-9999" at bounding box center [690, 421] width 237 height 37
type input "(1"
type input "(98) 99131-7450"
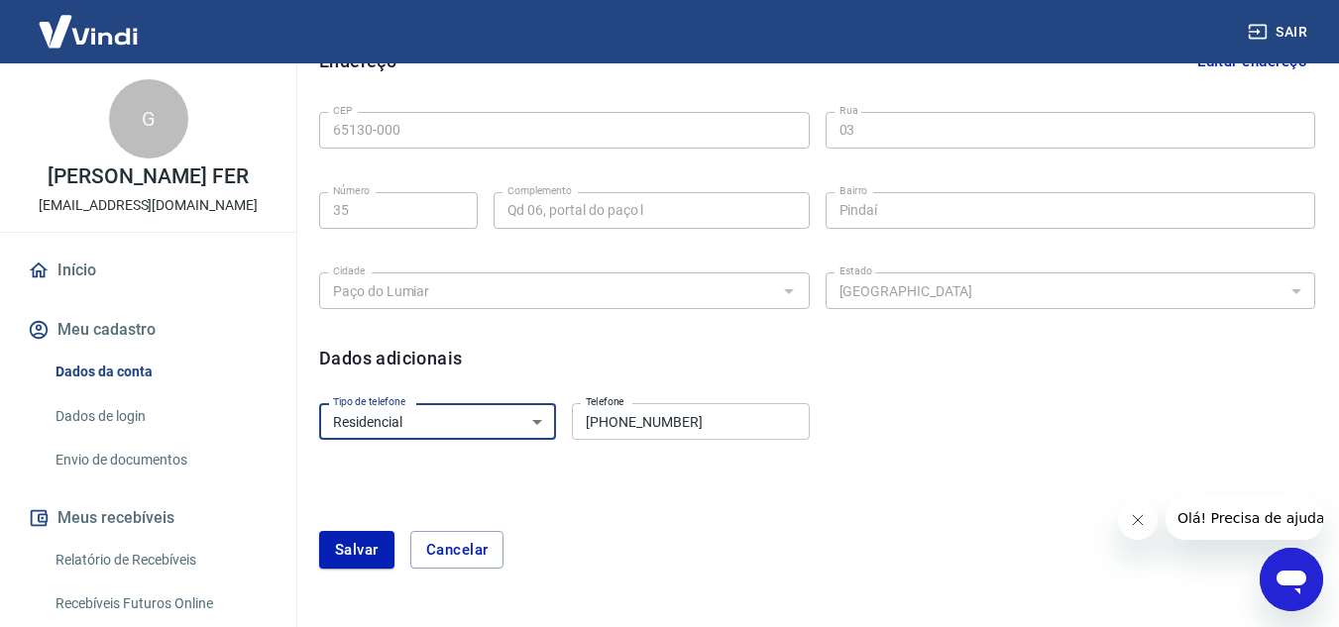
click at [538, 418] on select "Residencial Comercial" at bounding box center [437, 421] width 237 height 37
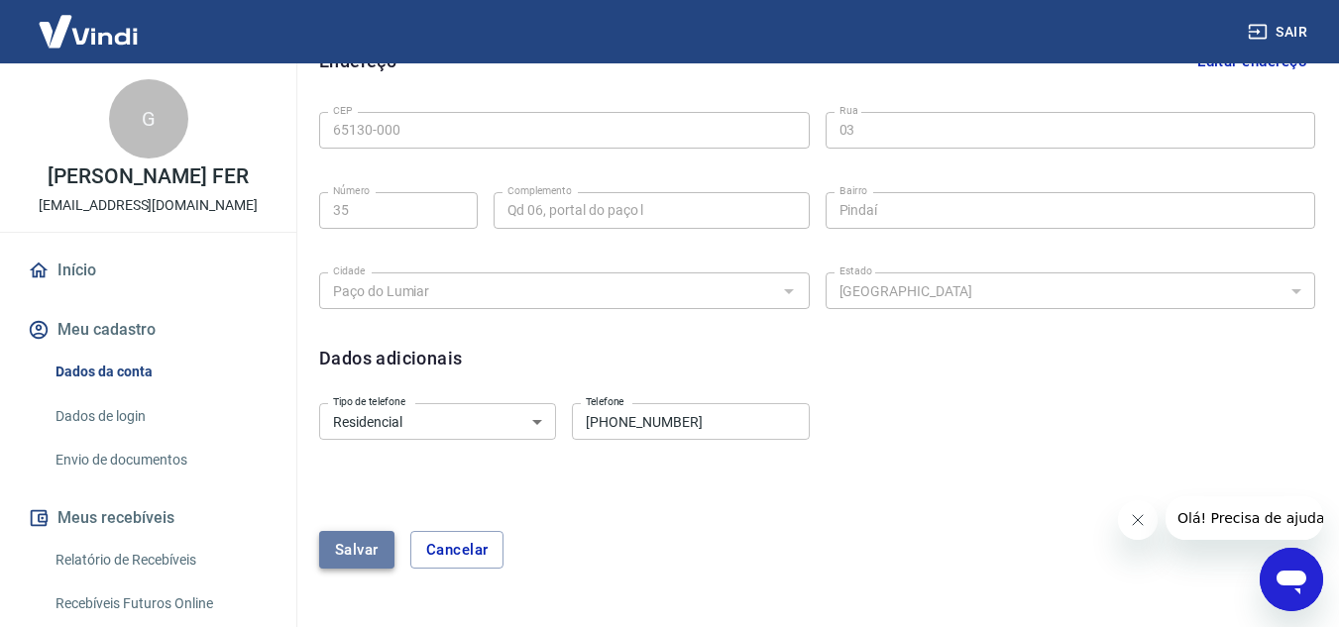
click at [352, 548] on button "Salvar" at bounding box center [356, 550] width 75 height 38
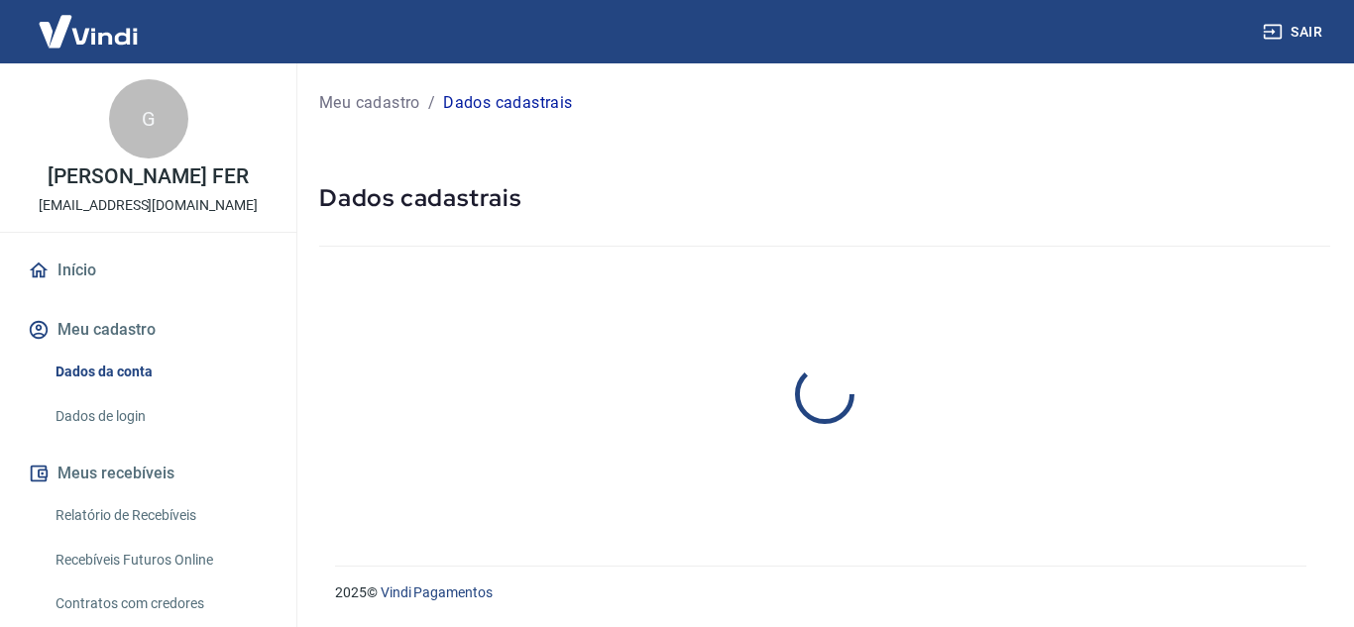
select select "MA"
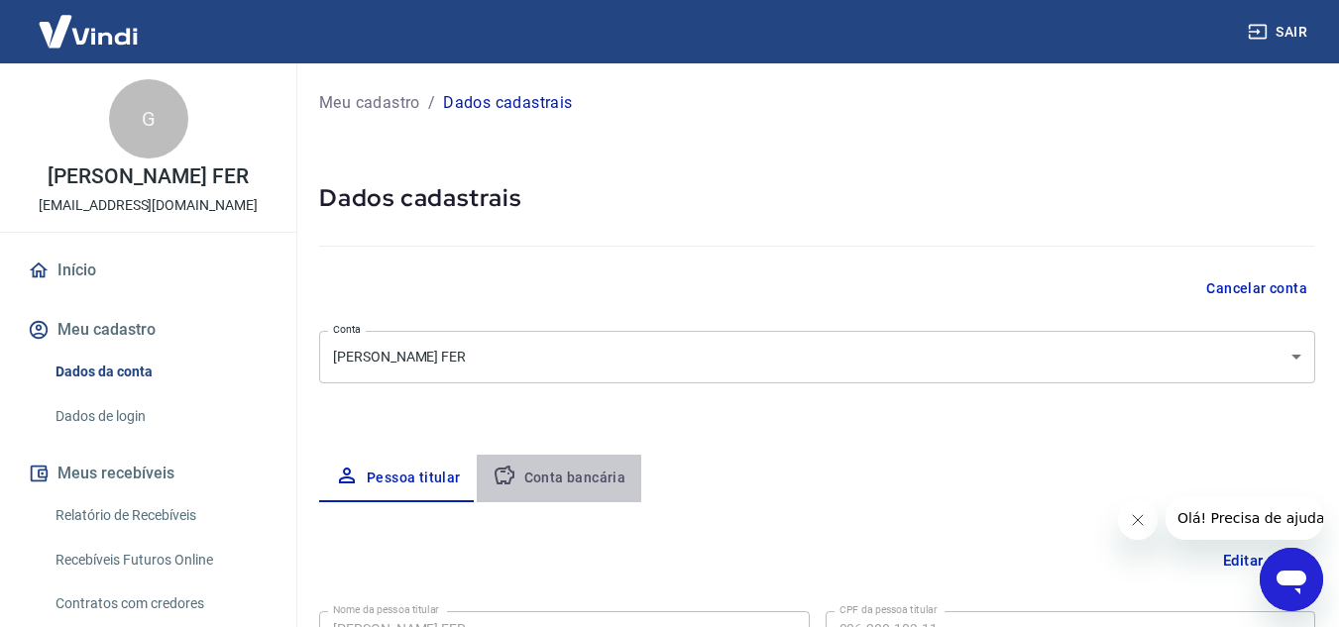
click at [595, 483] on button "Conta bancária" at bounding box center [560, 479] width 166 height 48
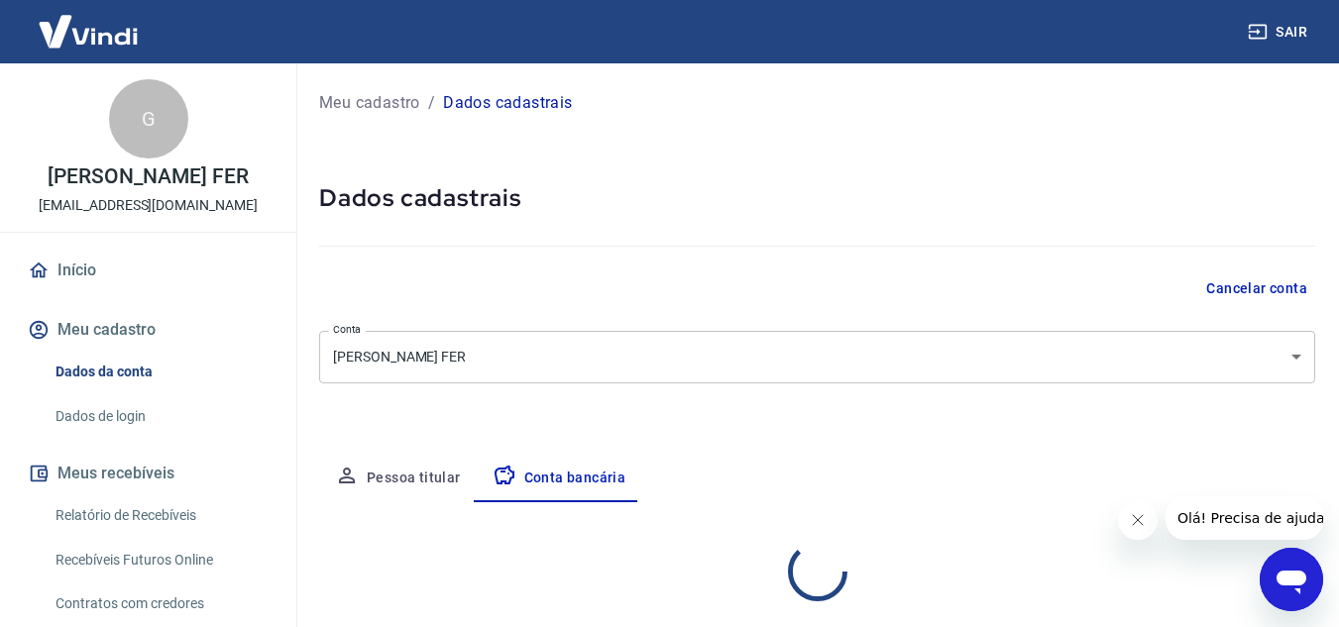
select select "1"
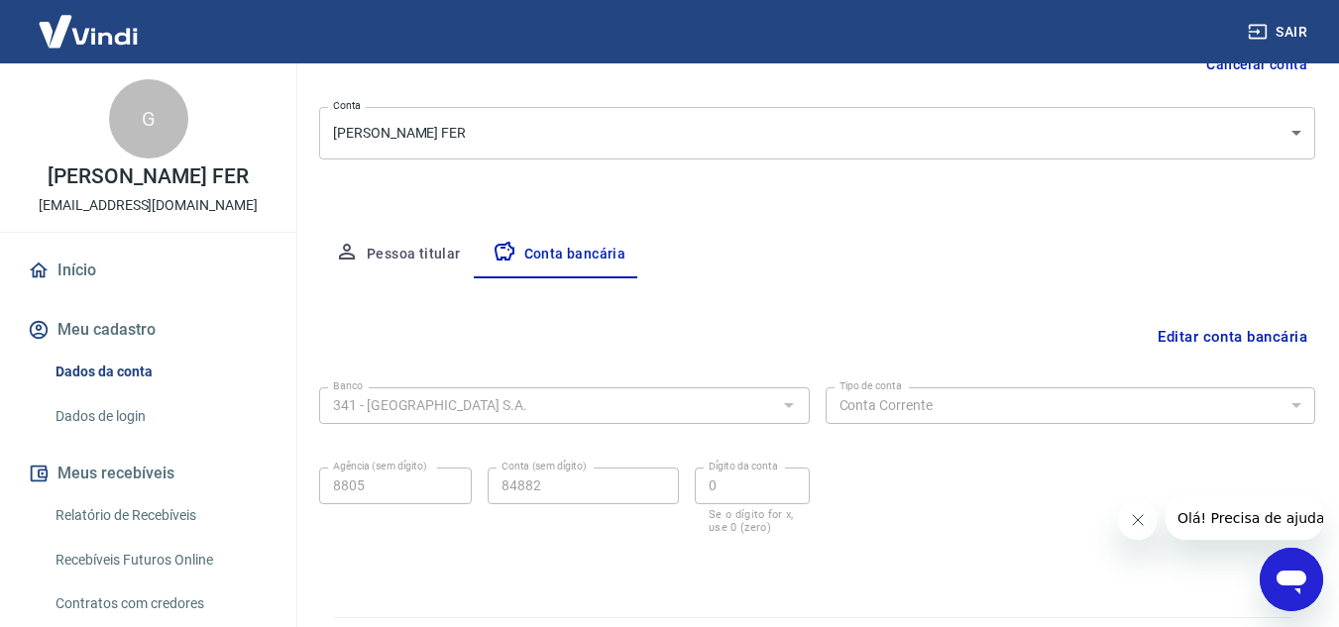
scroll to position [276, 0]
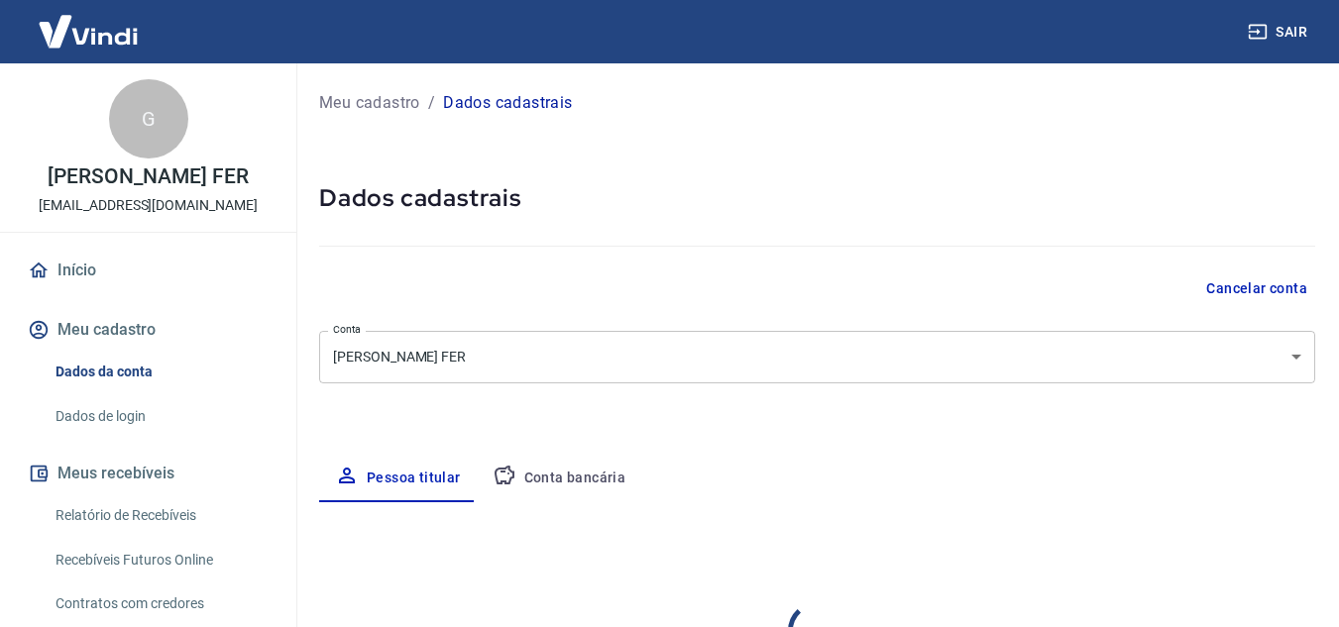
select select "MA"
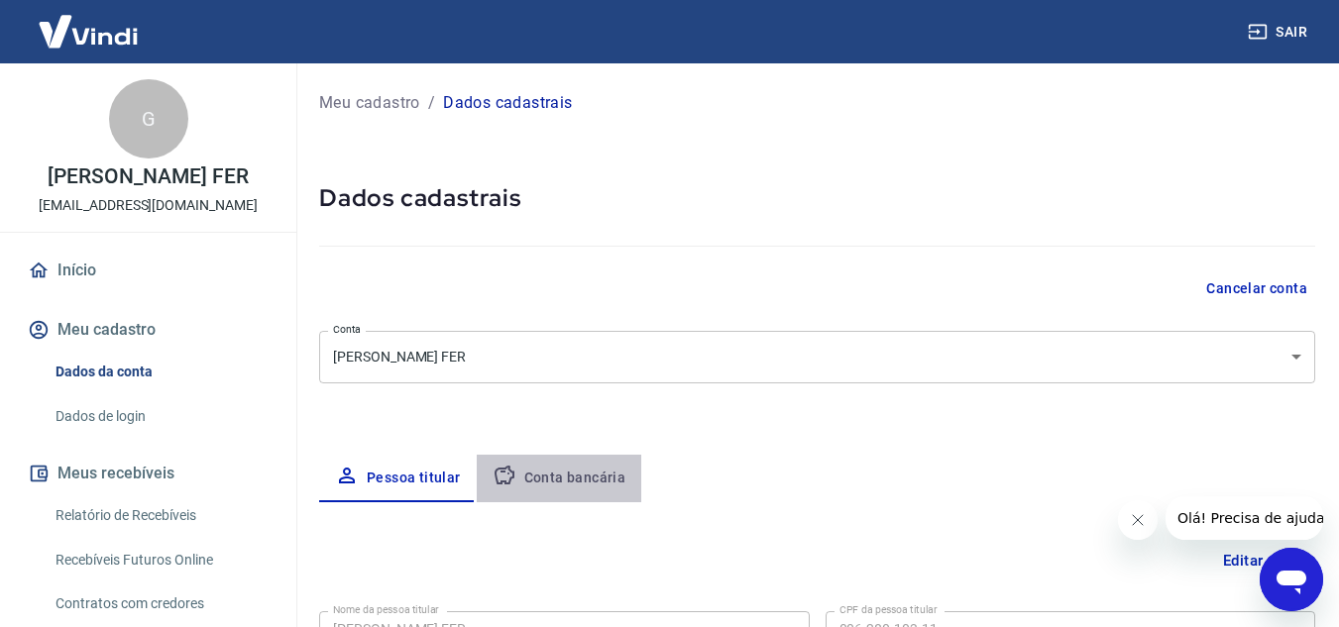
click at [563, 481] on button "Conta bancária" at bounding box center [560, 479] width 166 height 48
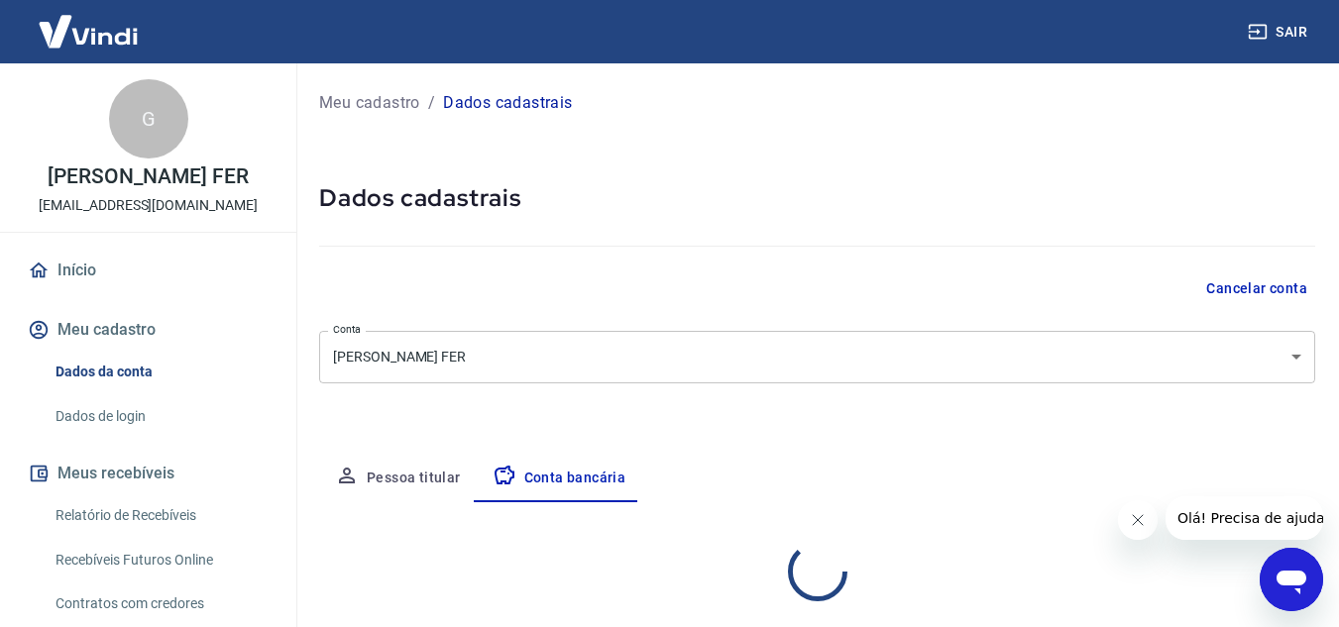
select select "1"
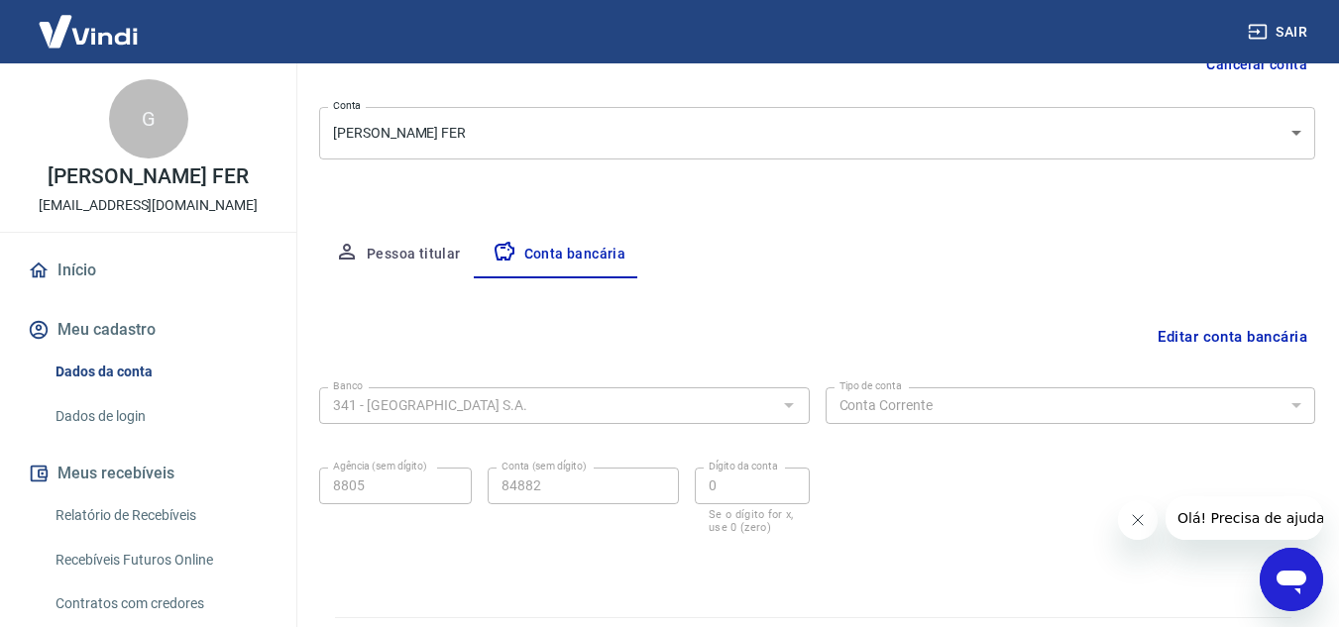
scroll to position [276, 0]
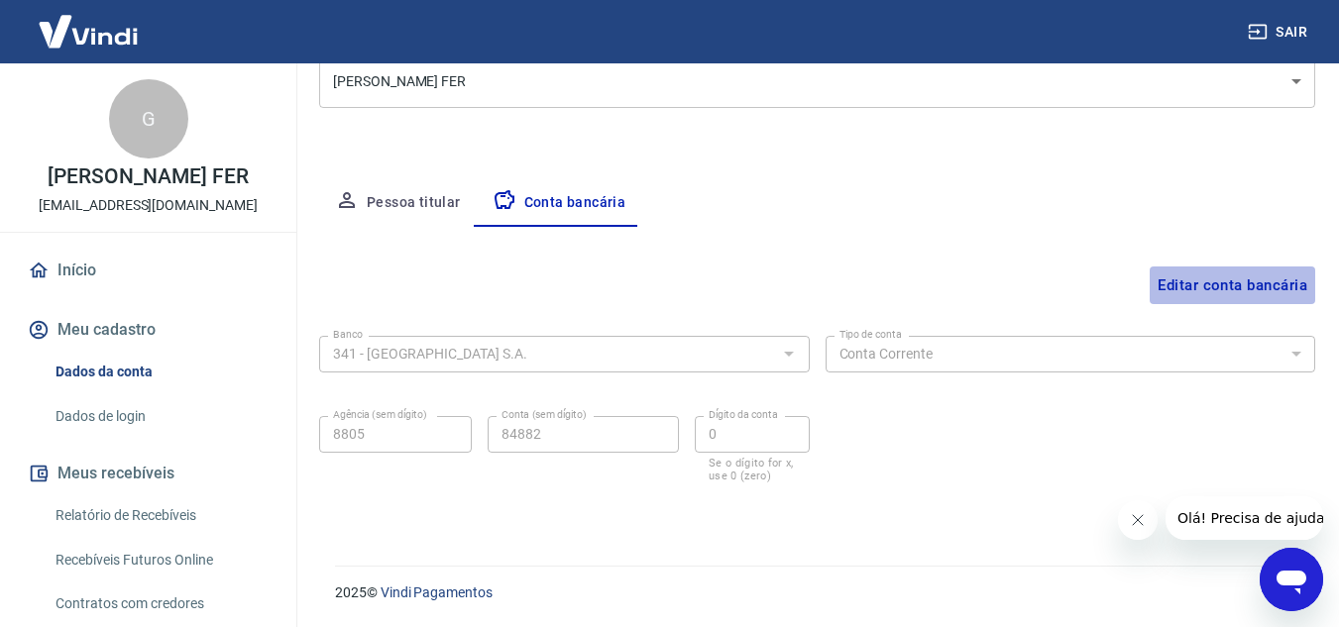
click at [1270, 278] on button "Editar conta bancária" at bounding box center [1233, 286] width 166 height 38
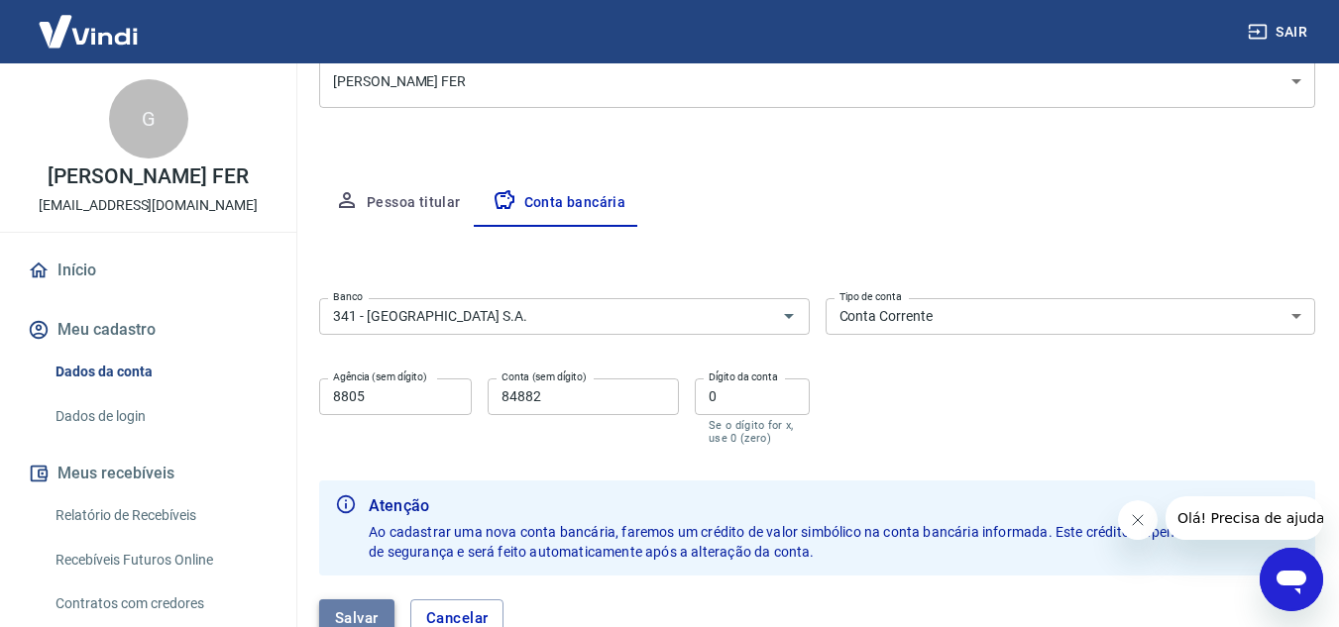
click at [365, 616] on button "Salvar" at bounding box center [356, 619] width 75 height 38
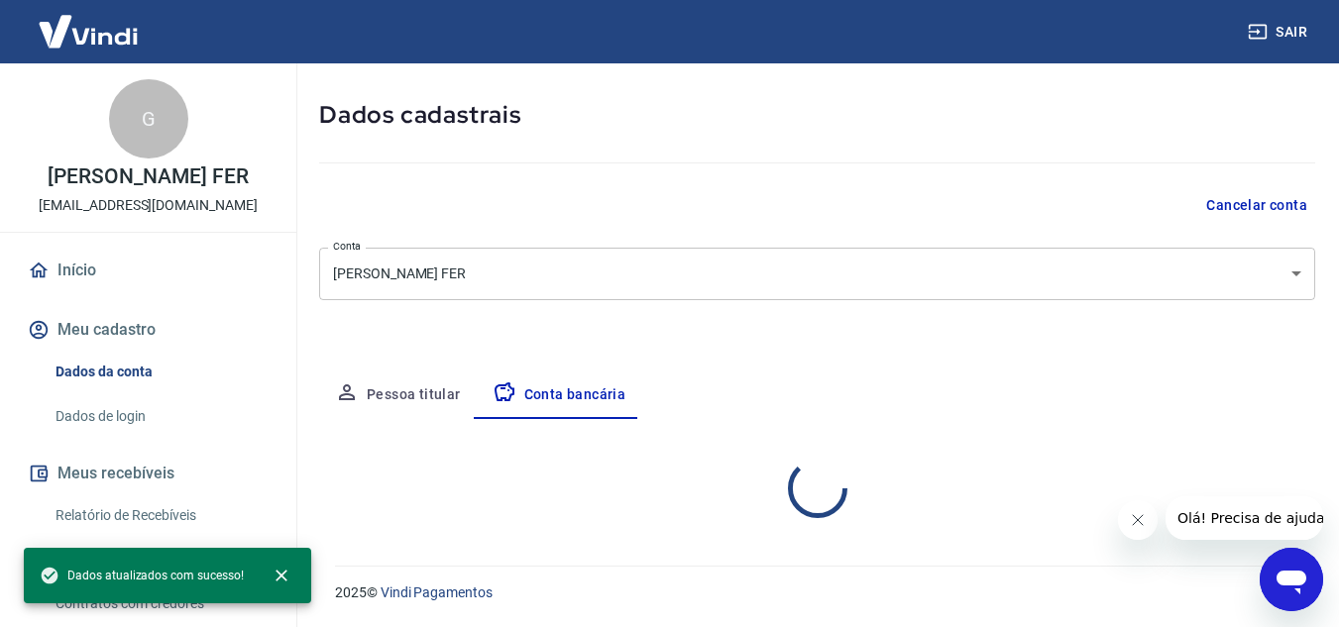
select select "1"
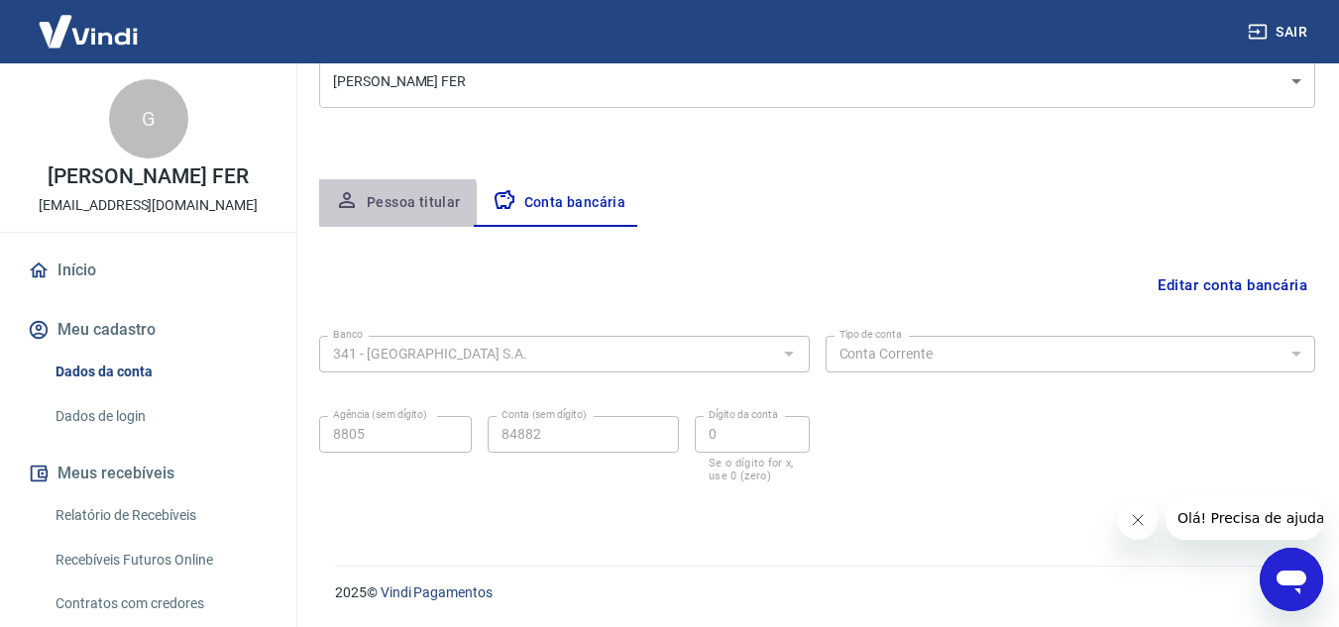
click at [390, 207] on button "Pessoa titular" at bounding box center [398, 203] width 158 height 48
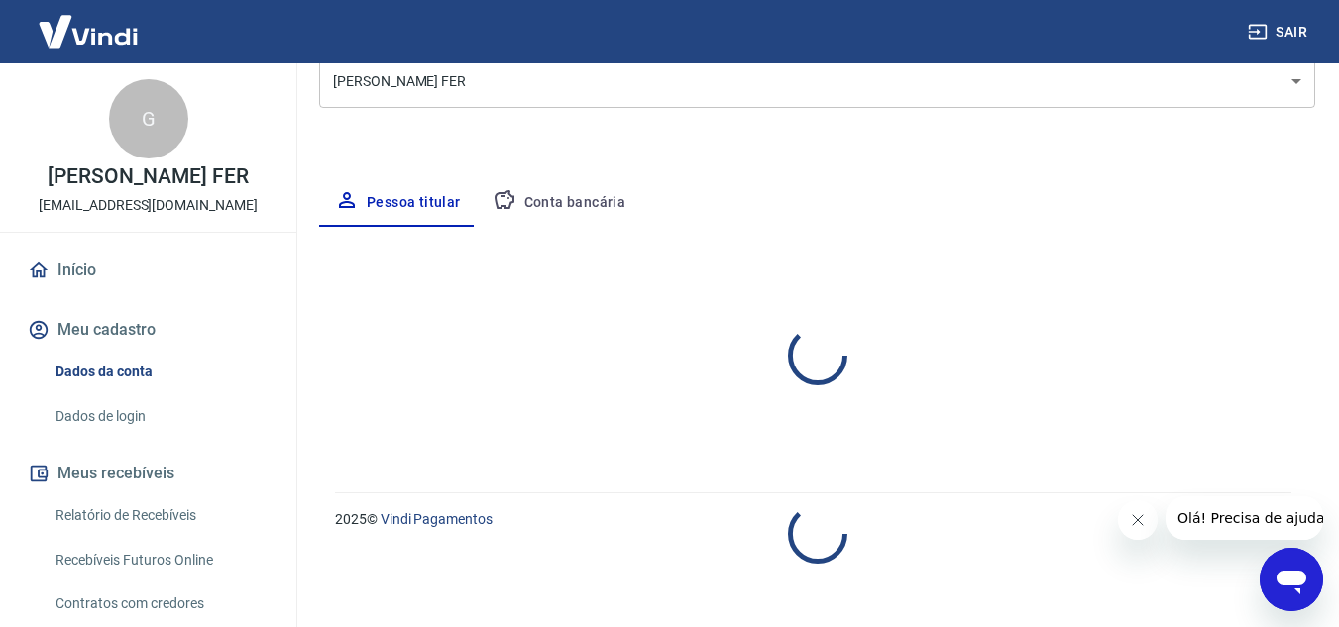
select select "MA"
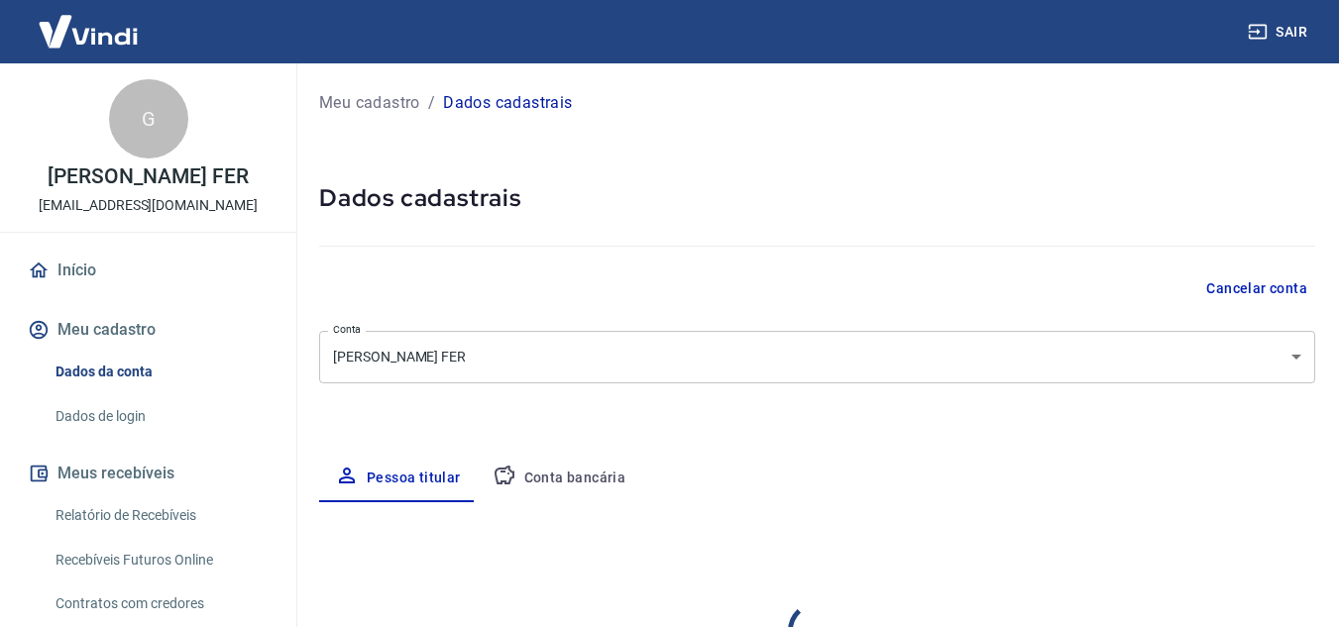
select select "MA"
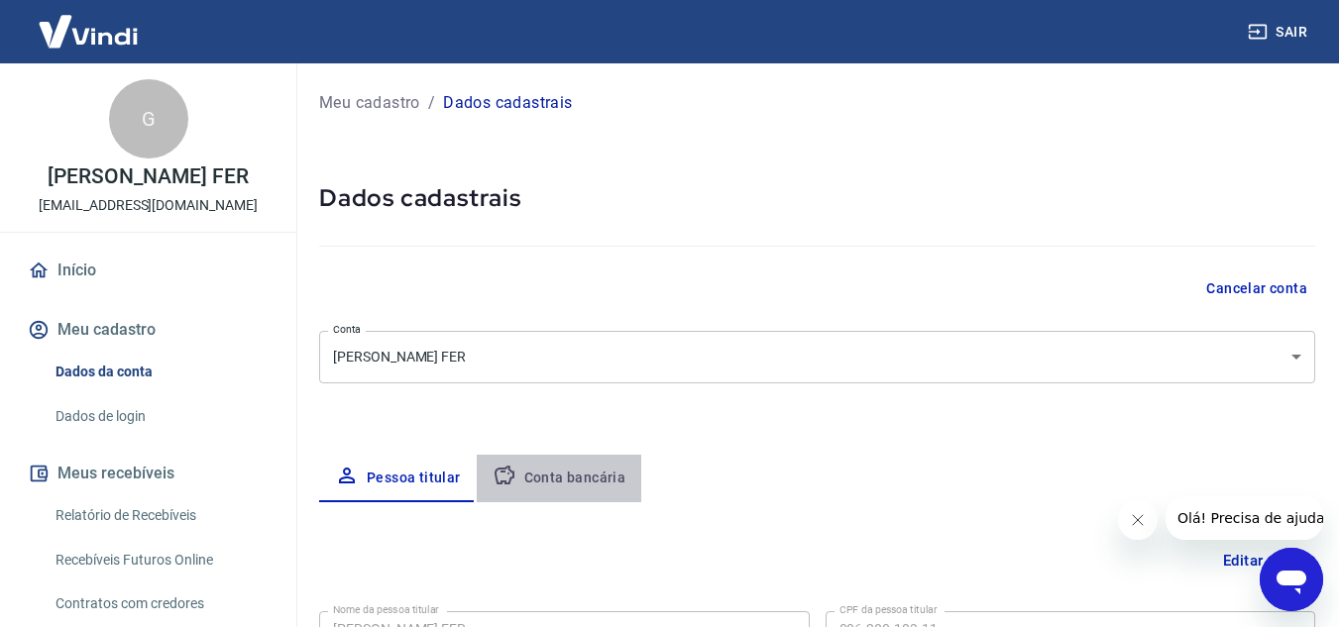
click at [561, 479] on button "Conta bancária" at bounding box center [560, 479] width 166 height 48
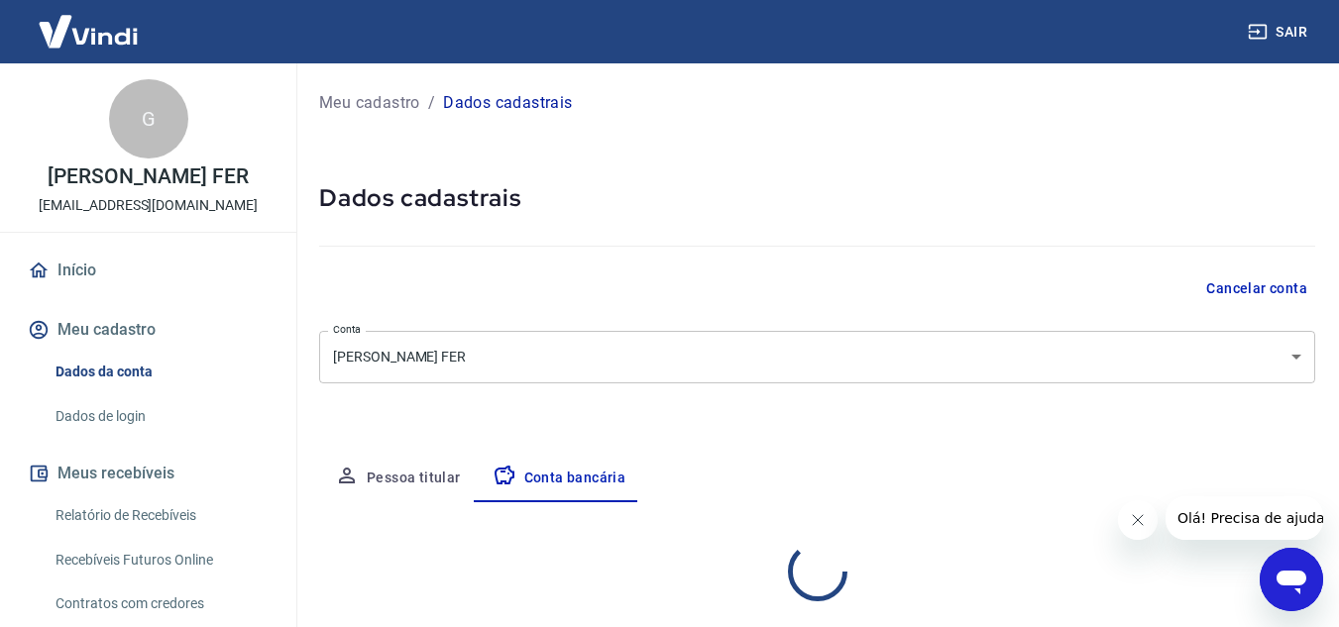
select select "1"
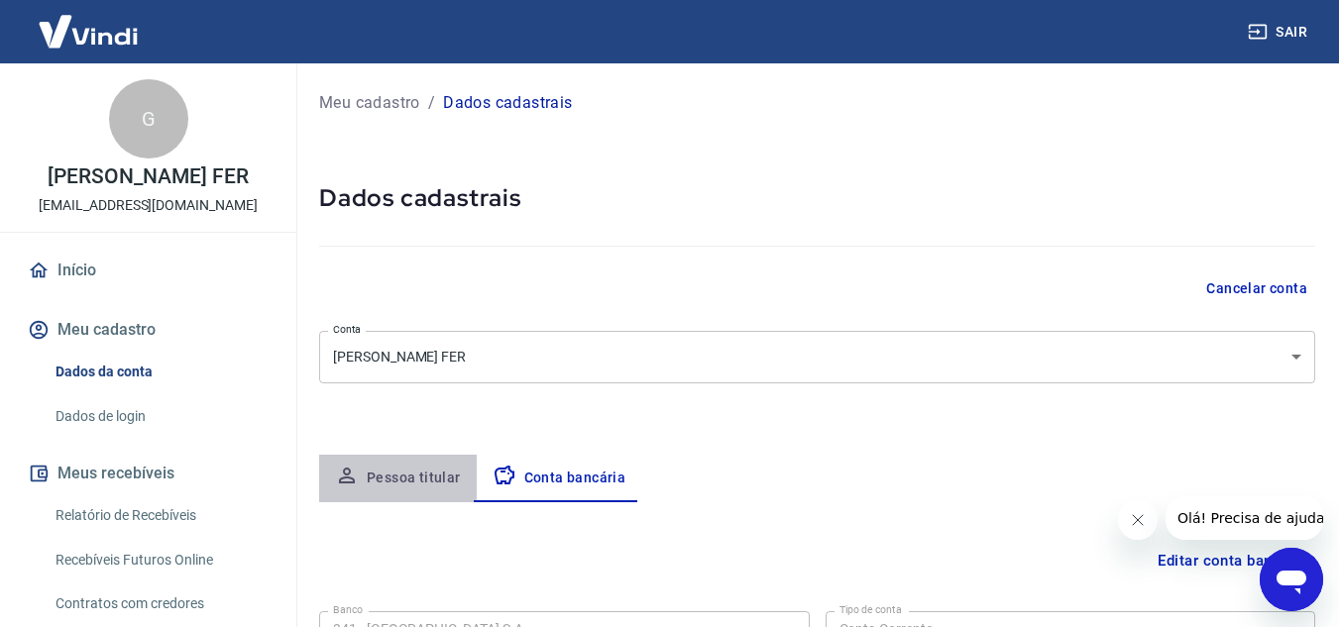
click at [404, 484] on button "Pessoa titular" at bounding box center [398, 479] width 158 height 48
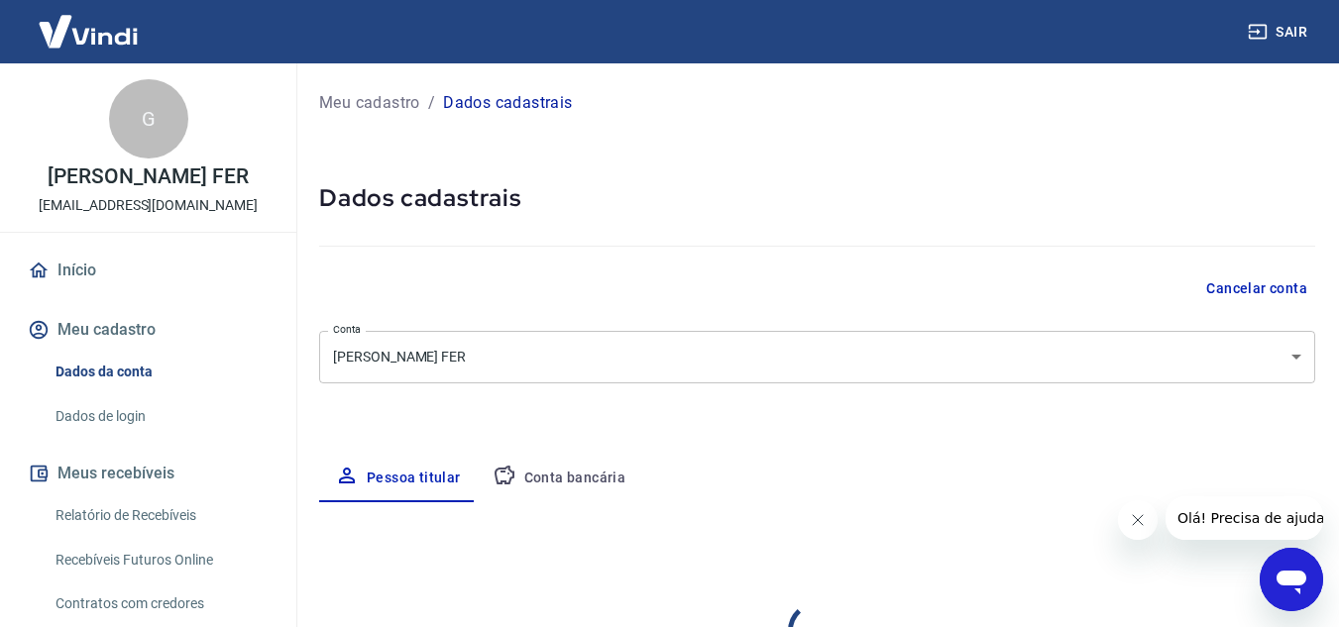
select select "MA"
